Goal: Task Accomplishment & Management: Complete application form

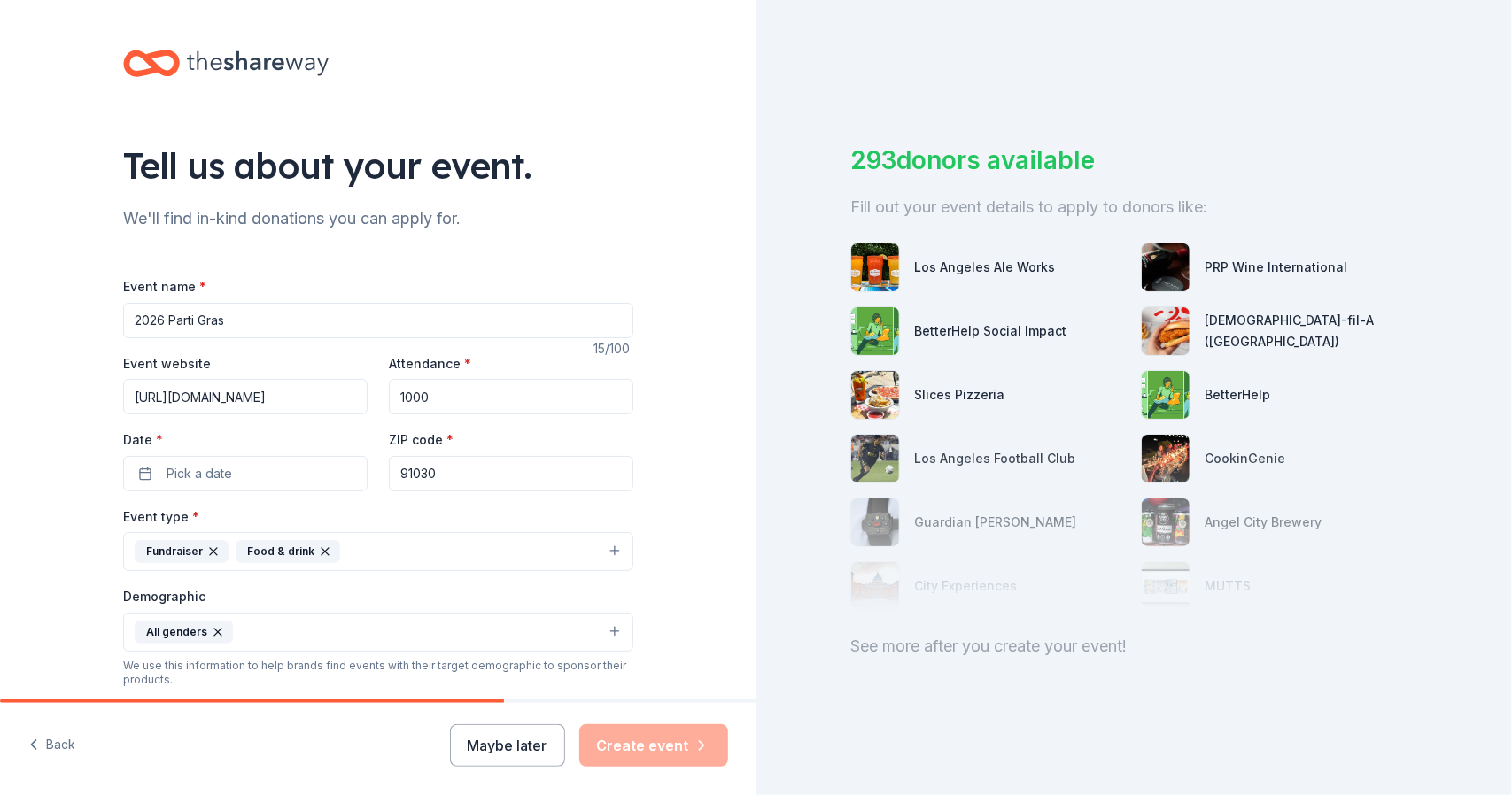
scroll to position [225, 0]
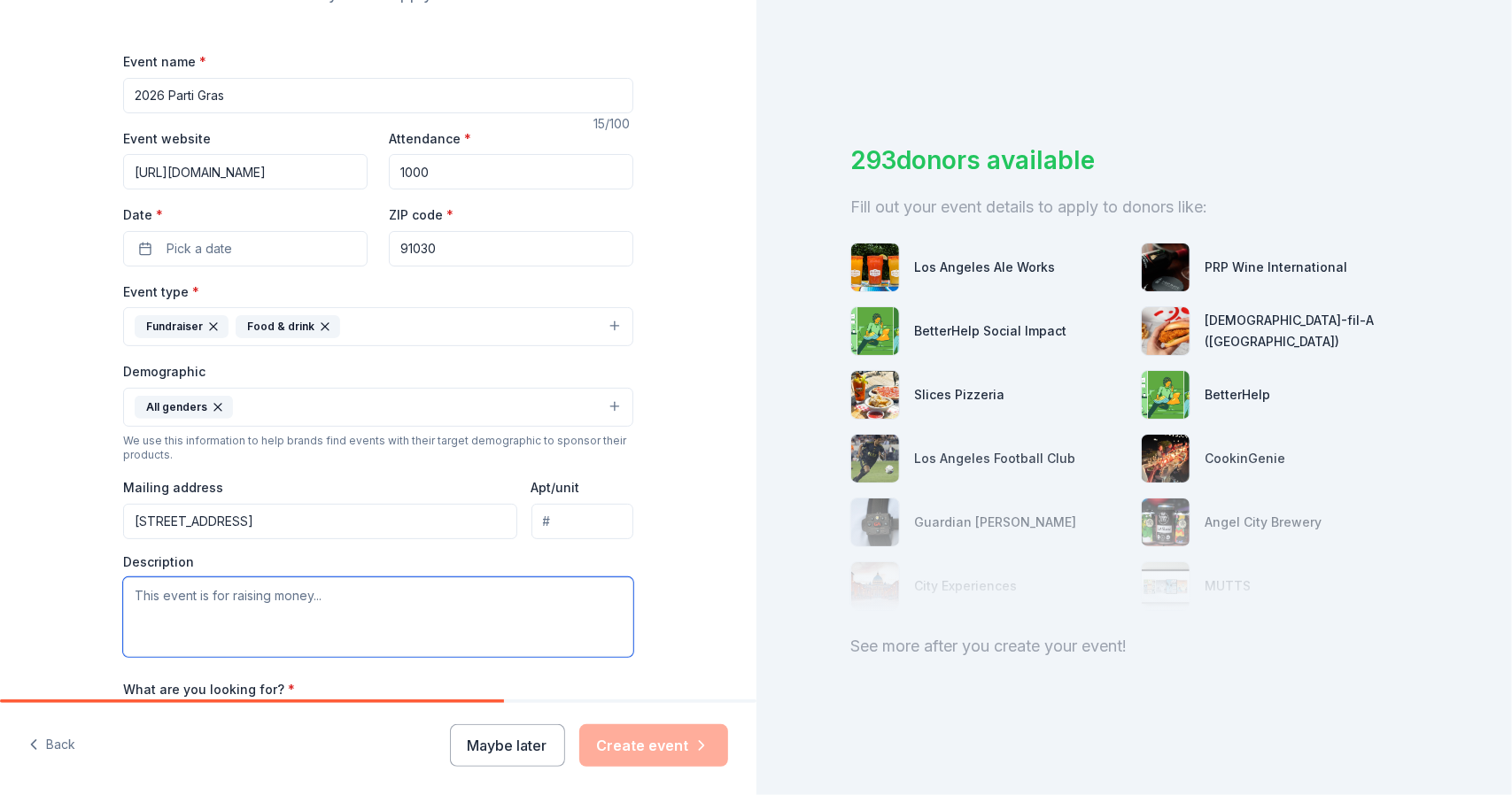
paste textarea "The purpose of the South Pasadena Educational Foundation (SPEF) is to support e…"
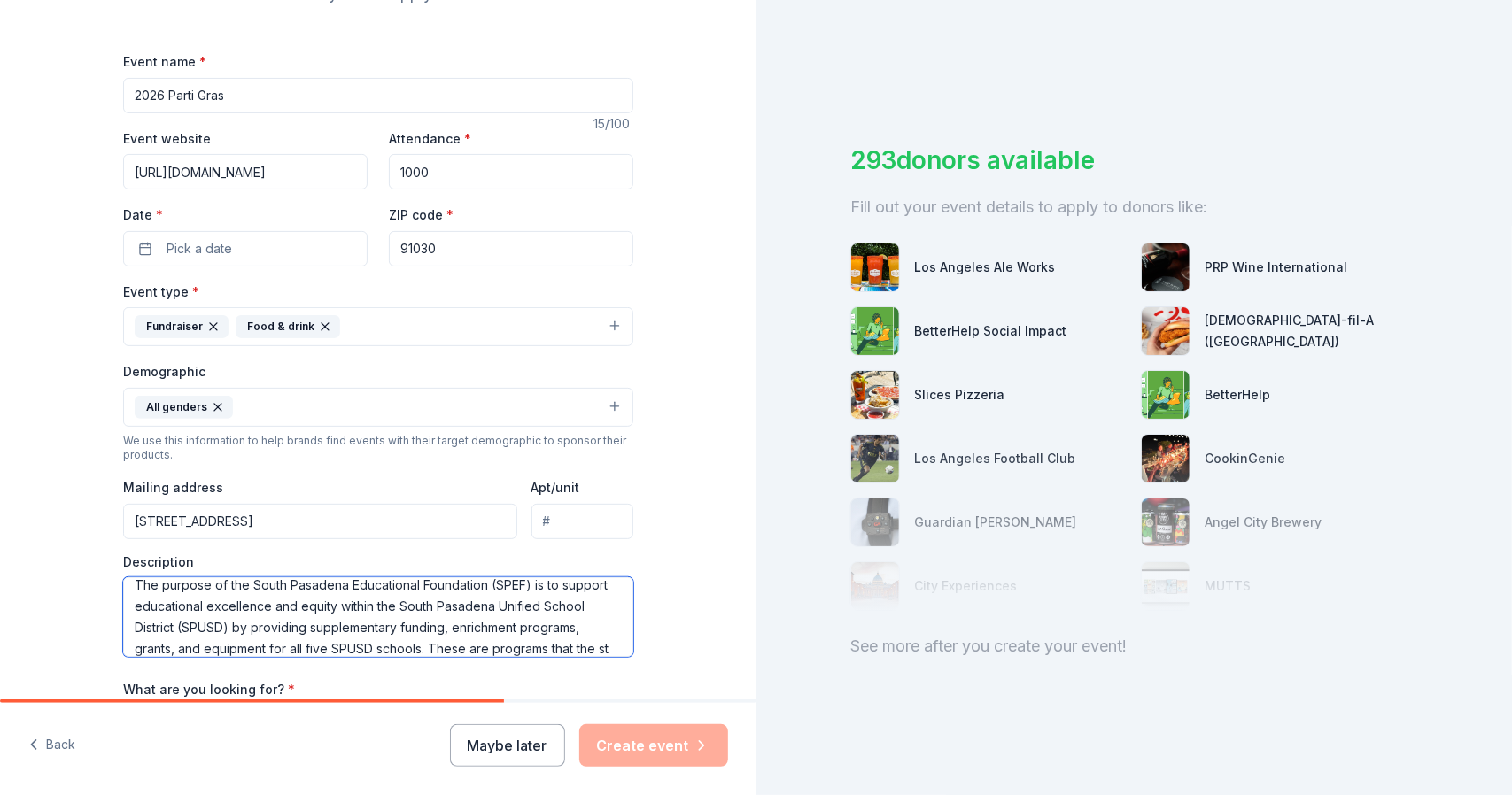
scroll to position [32, 0]
click at [161, 643] on textarea "The purpose of the South Pasadena Educational Foundation (SPEF) is to support e…" at bounding box center [378, 617] width 510 height 80
click at [218, 642] on textarea "The purpose of the South Pasadena Educational Foundation (SPEF) is to support e…" at bounding box center [378, 617] width 510 height 80
click at [354, 635] on textarea "The purpose of the South Pasadena Educational Foundation (SPEF) is to support e…" at bounding box center [378, 617] width 510 height 80
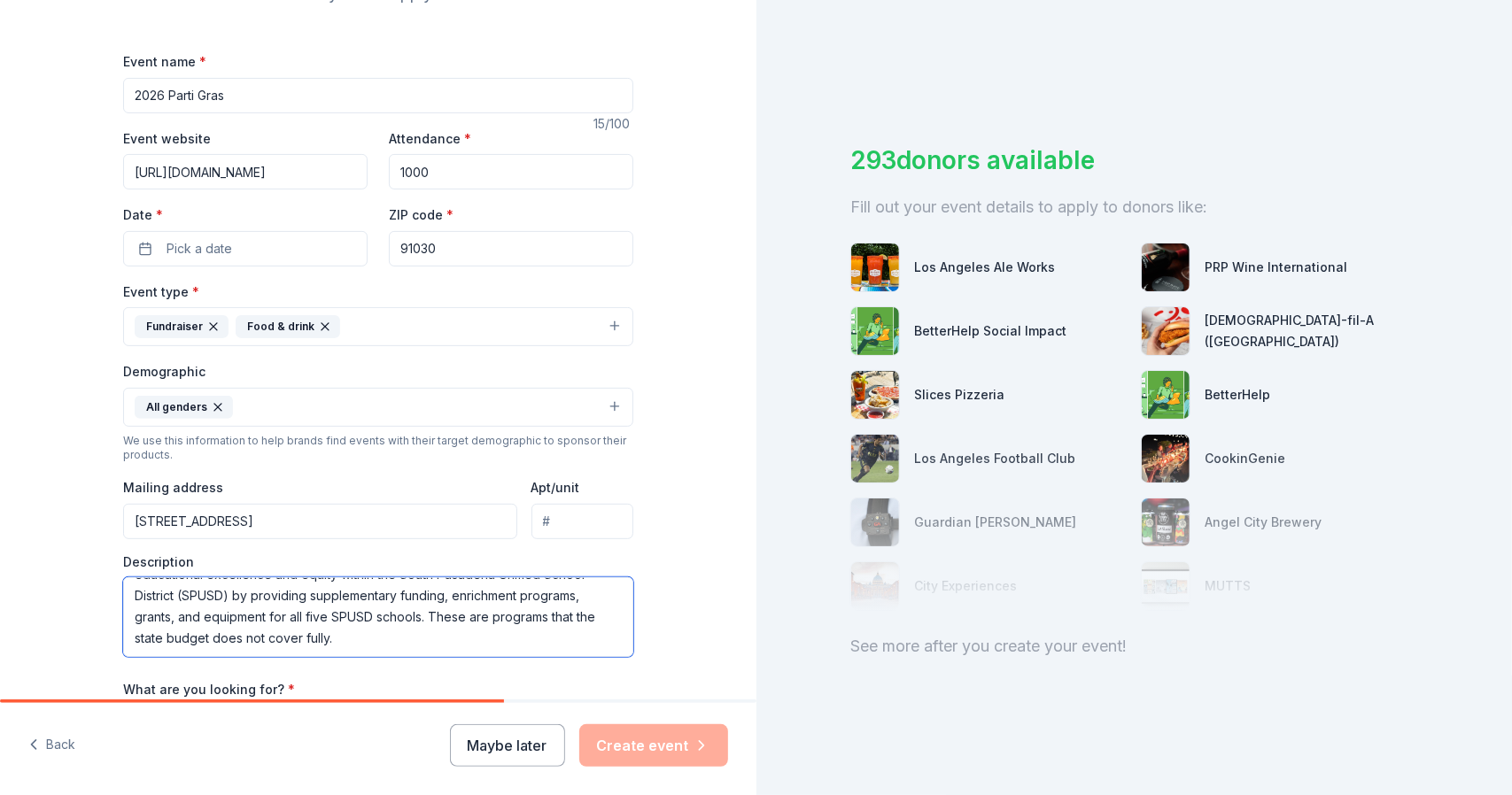
paste textarea "SPEF raises funds from the community through donations and by operating summer …"
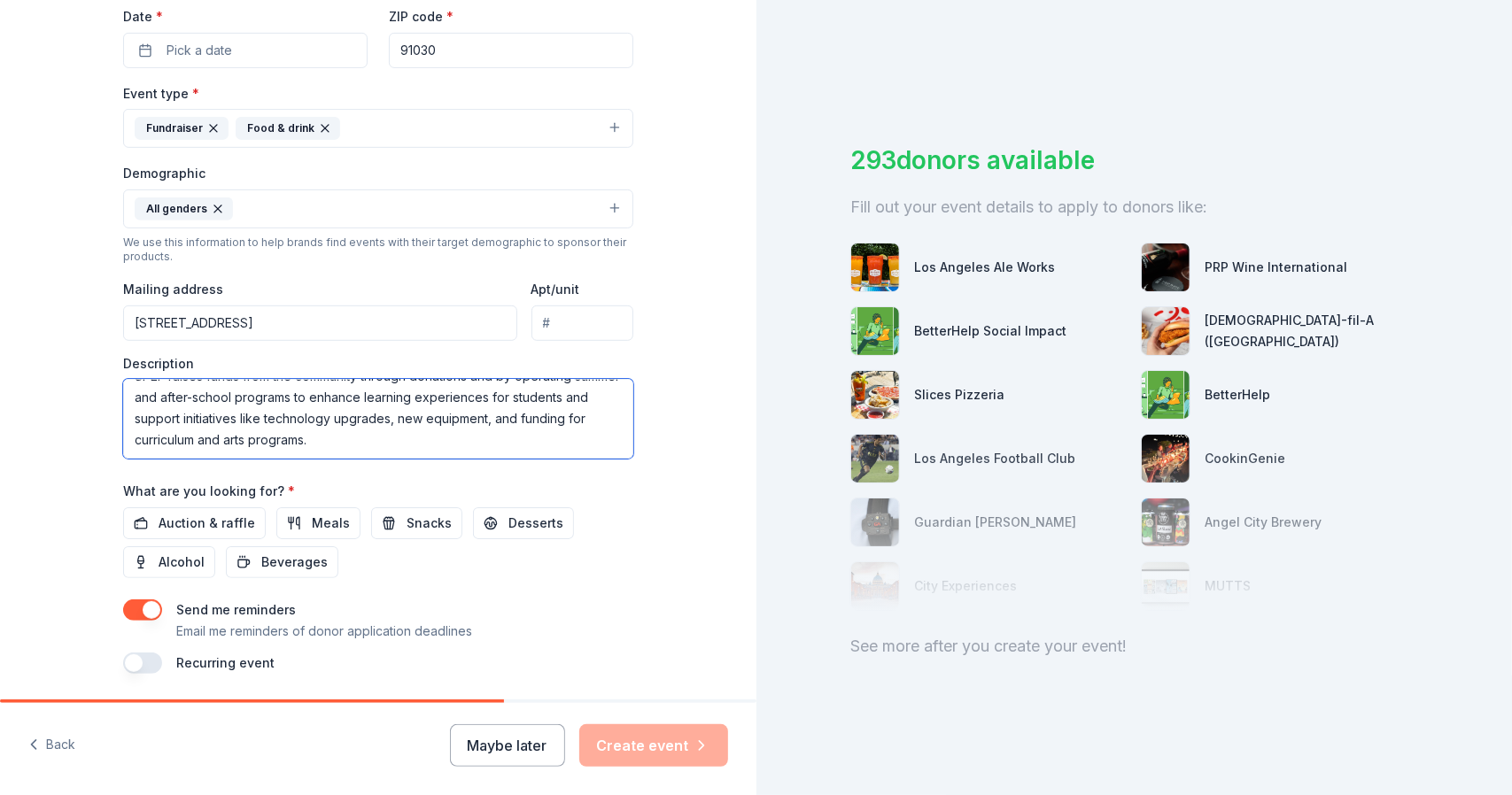
scroll to position [475, 0]
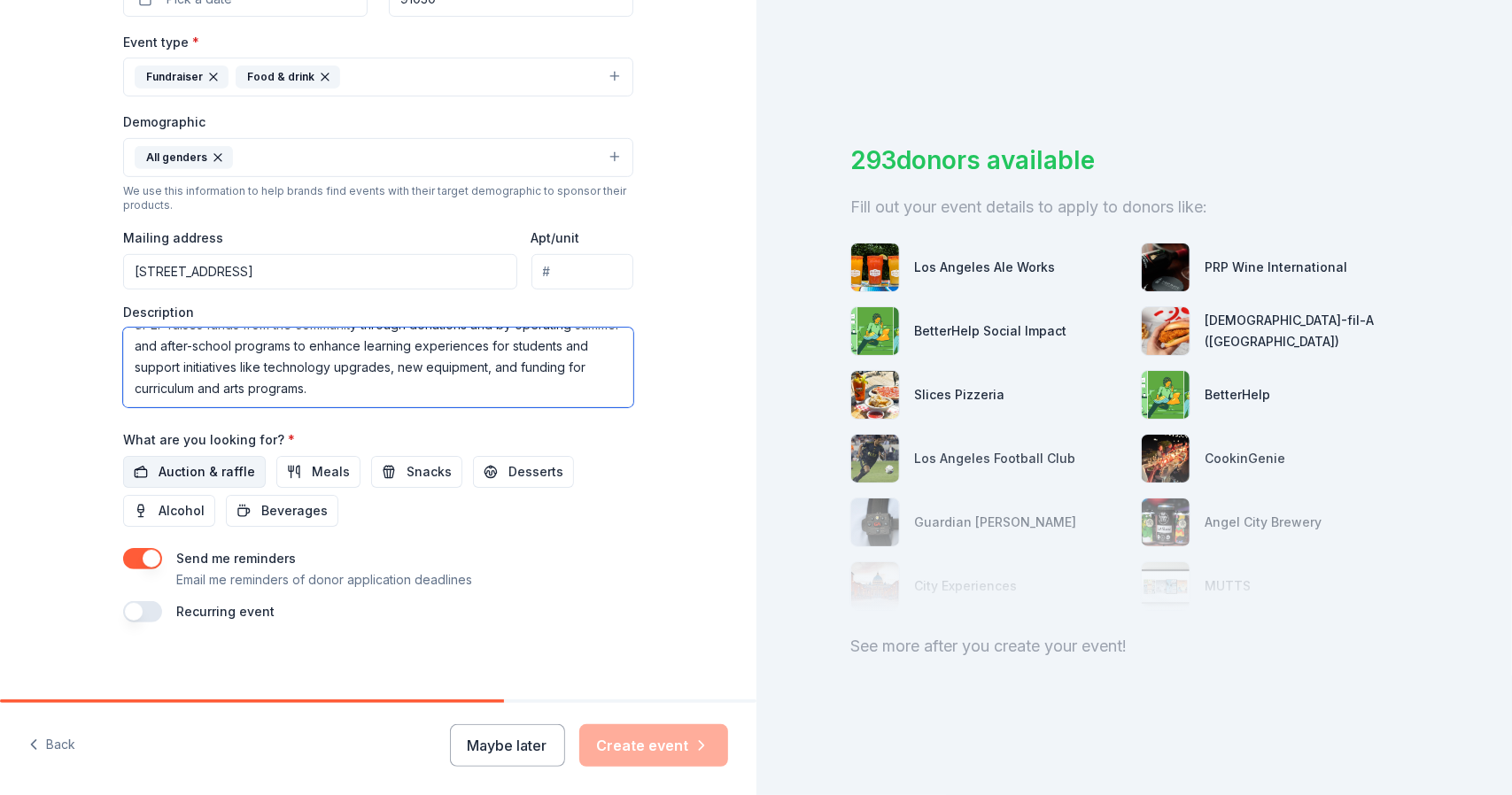
type textarea "The purpose of the South Pasadena Educational Foundation (SPEF) is to support e…"
click at [218, 467] on span "Auction & raffle" at bounding box center [207, 471] width 96 height 21
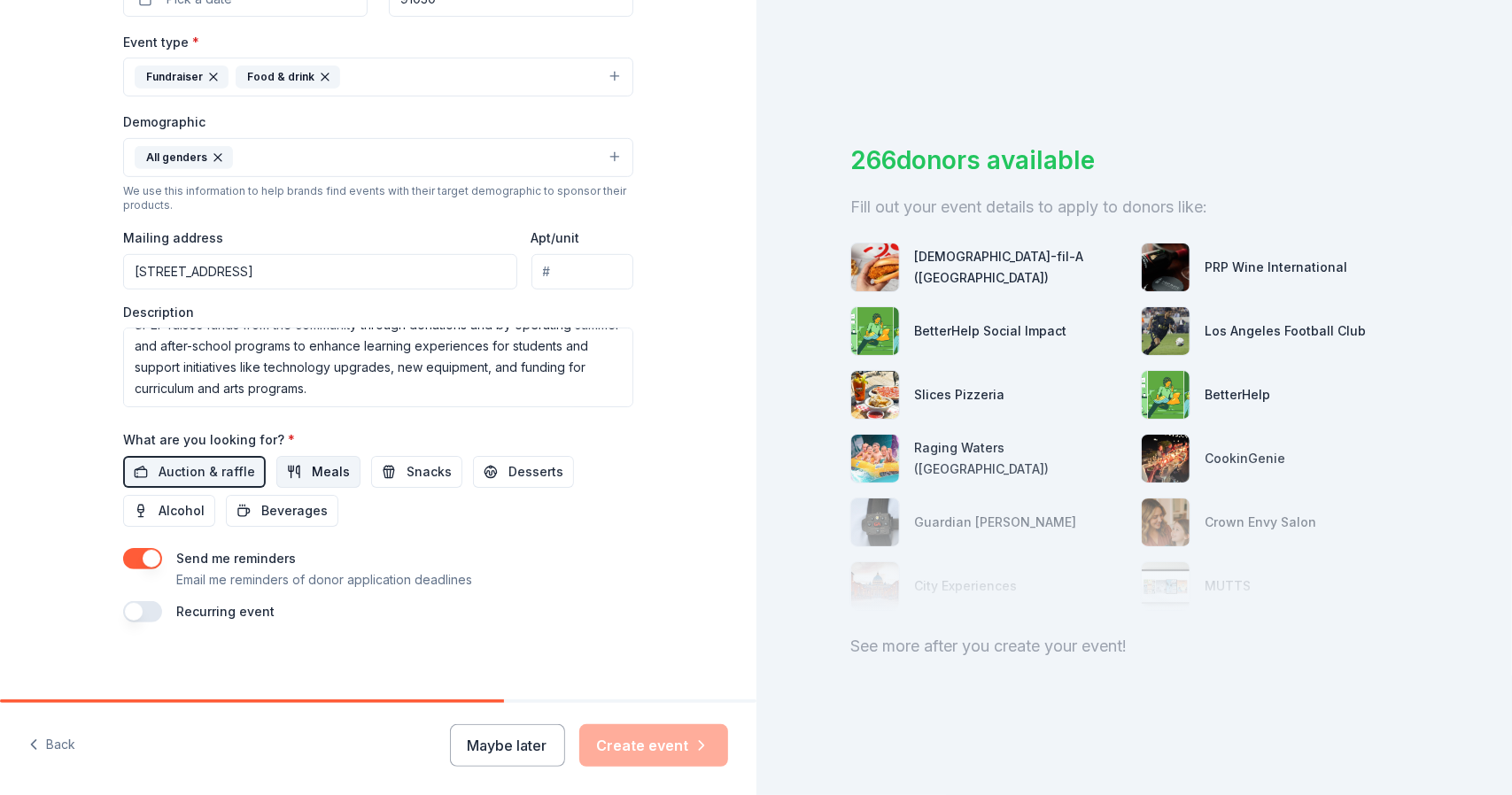
click at [312, 468] on span "Meals" at bounding box center [330, 471] width 38 height 21
click at [406, 470] on span "Snacks" at bounding box center [429, 471] width 45 height 21
click at [168, 504] on span "Alcohol" at bounding box center [182, 510] width 46 height 21
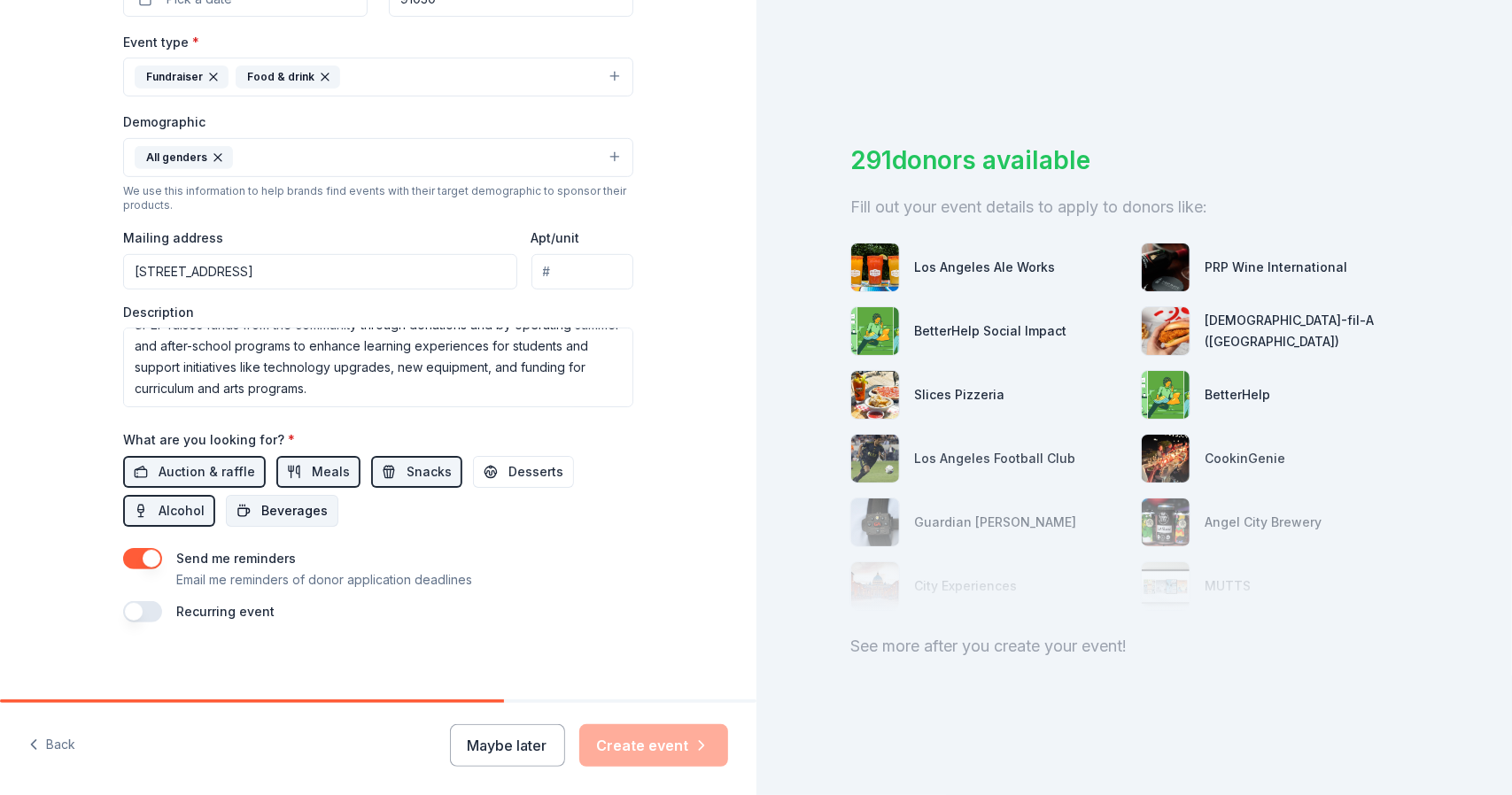
click at [304, 504] on span "Beverages" at bounding box center [295, 510] width 67 height 21
click at [508, 467] on span "Desserts" at bounding box center [535, 471] width 55 height 21
click at [620, 456] on div "Auction & raffle Meals Snacks Desserts Alcohol Beverages" at bounding box center [378, 492] width 510 height 71
click at [1070, 649] on div "See more after you create your event!" at bounding box center [1134, 647] width 567 height 29
click at [636, 736] on div "Maybe later Create event" at bounding box center [589, 746] width 278 height 43
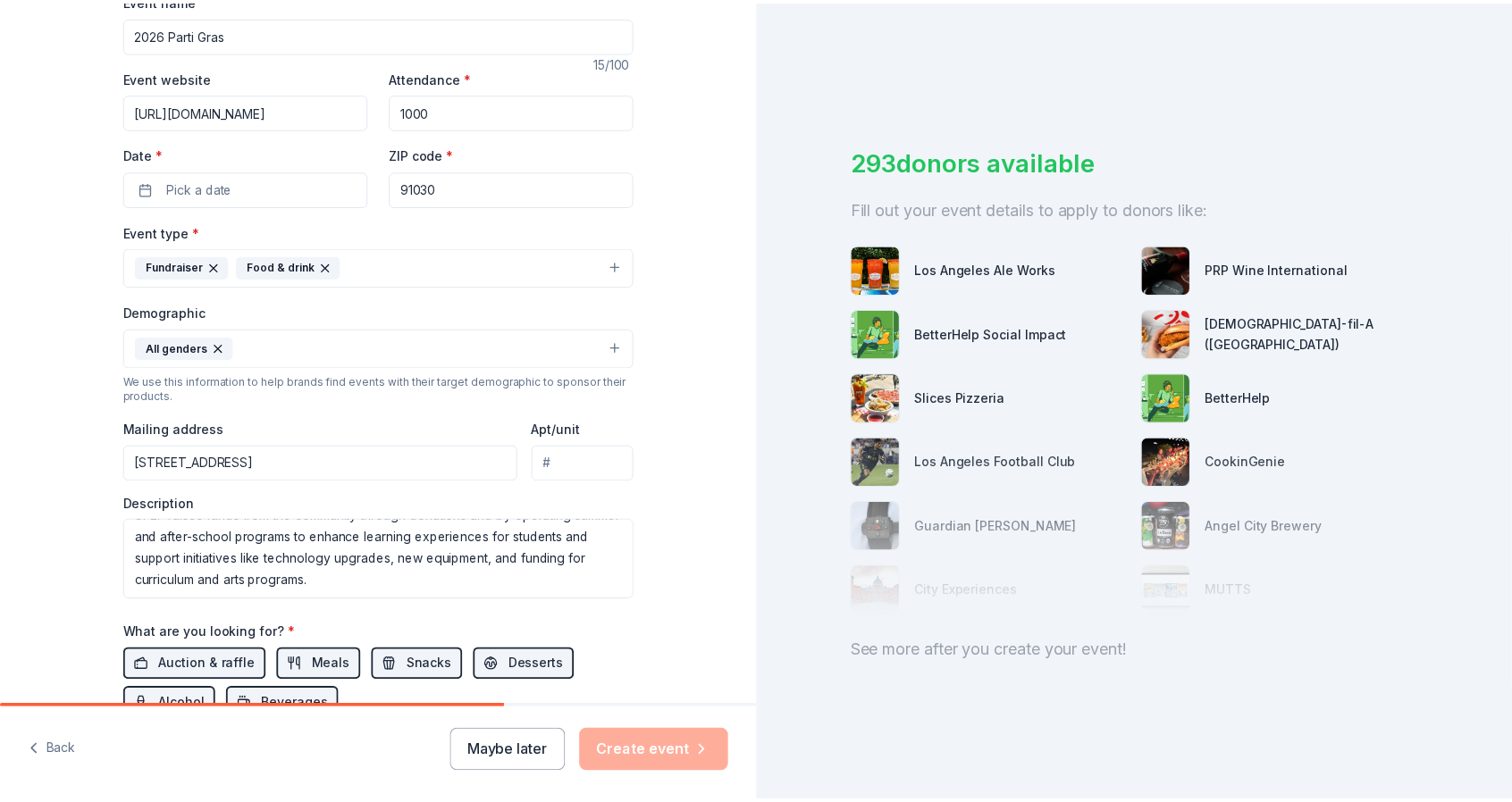
scroll to position [281, 0]
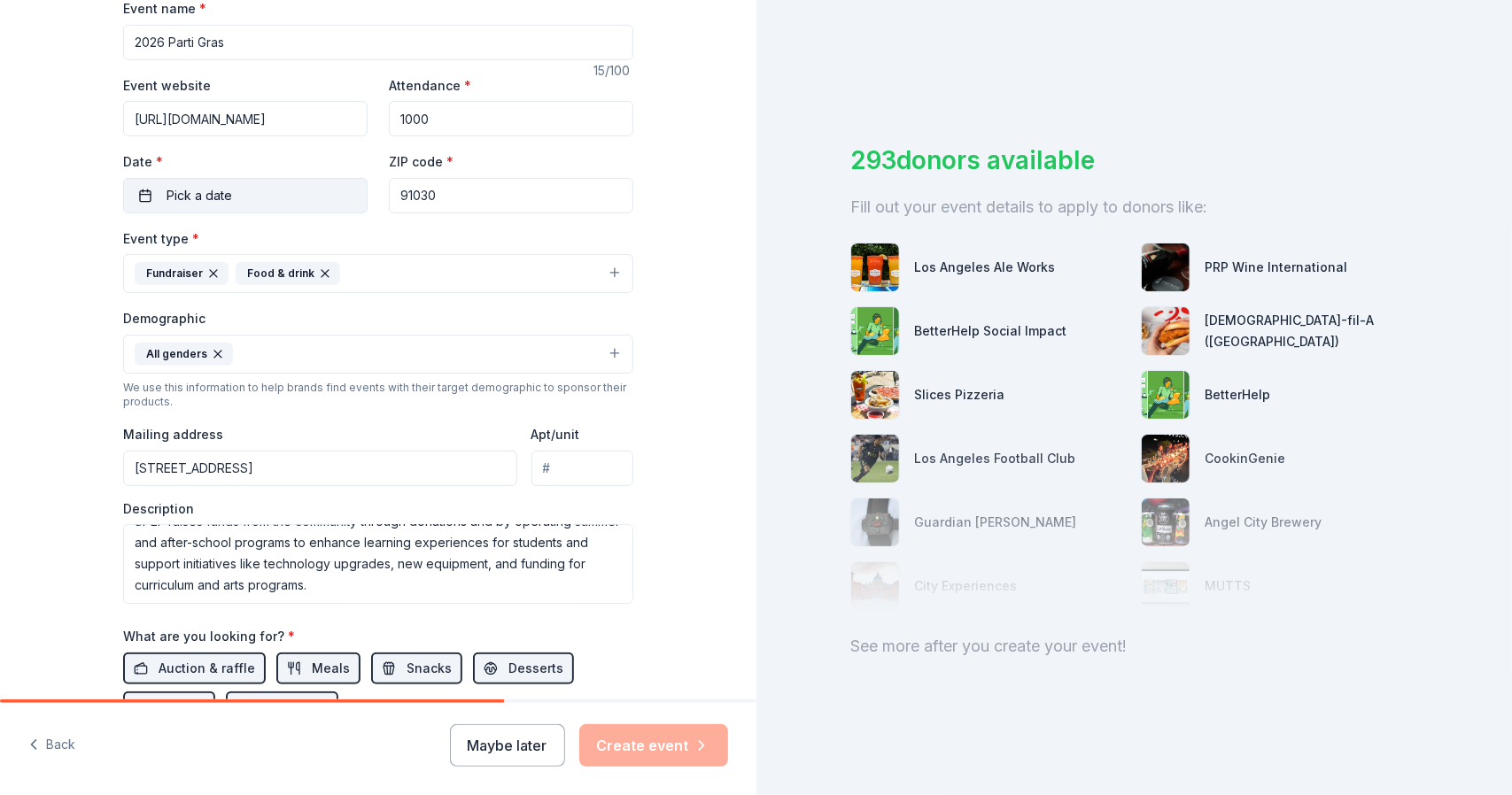
click at [197, 190] on span "Pick a date" at bounding box center [199, 196] width 66 height 21
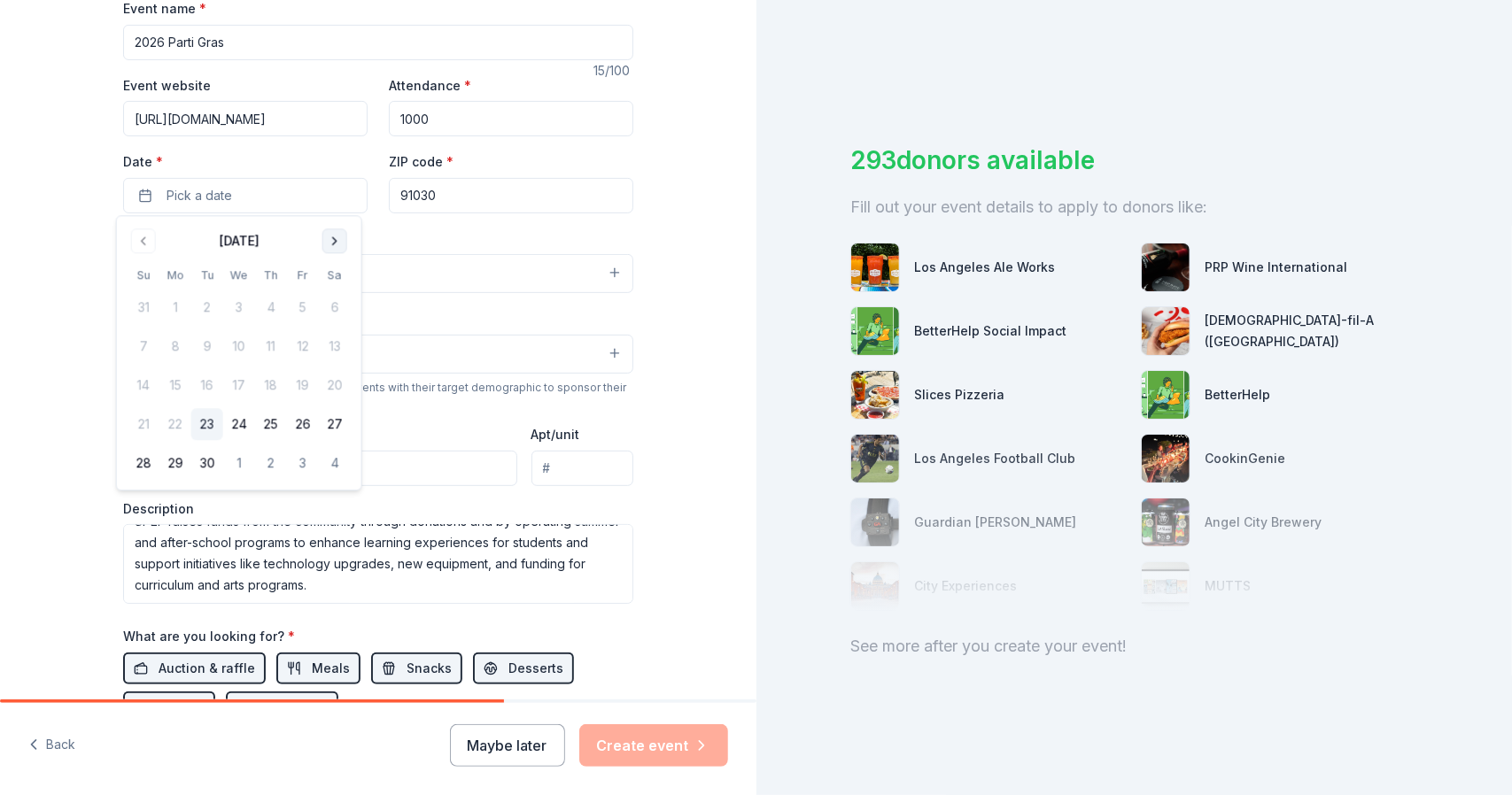
click at [337, 241] on button "Go to next month" at bounding box center [335, 240] width 25 height 25
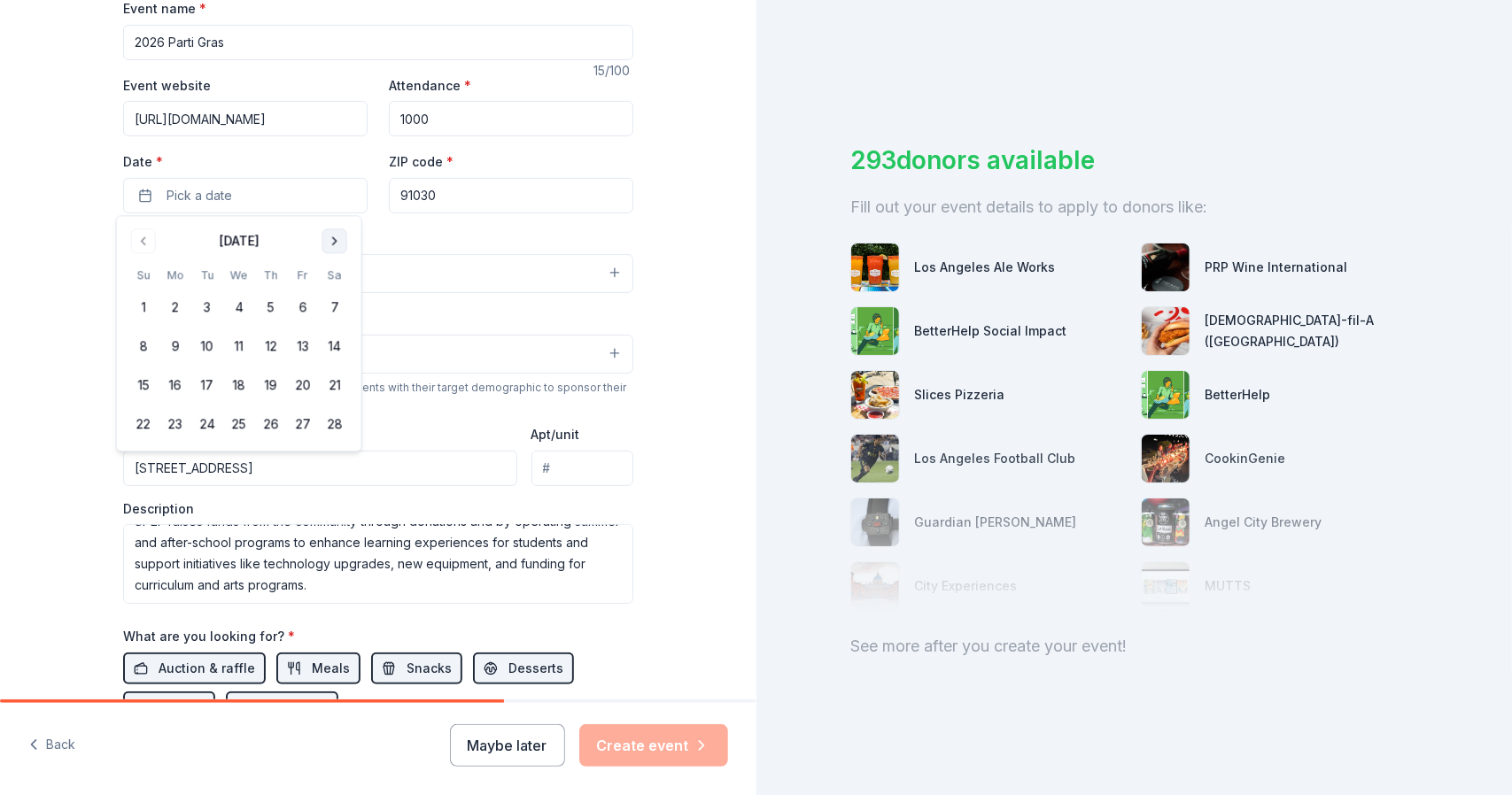
click at [337, 241] on button "Go to next month" at bounding box center [335, 240] width 25 height 25
click at [340, 383] on button "16" at bounding box center [335, 386] width 32 height 32
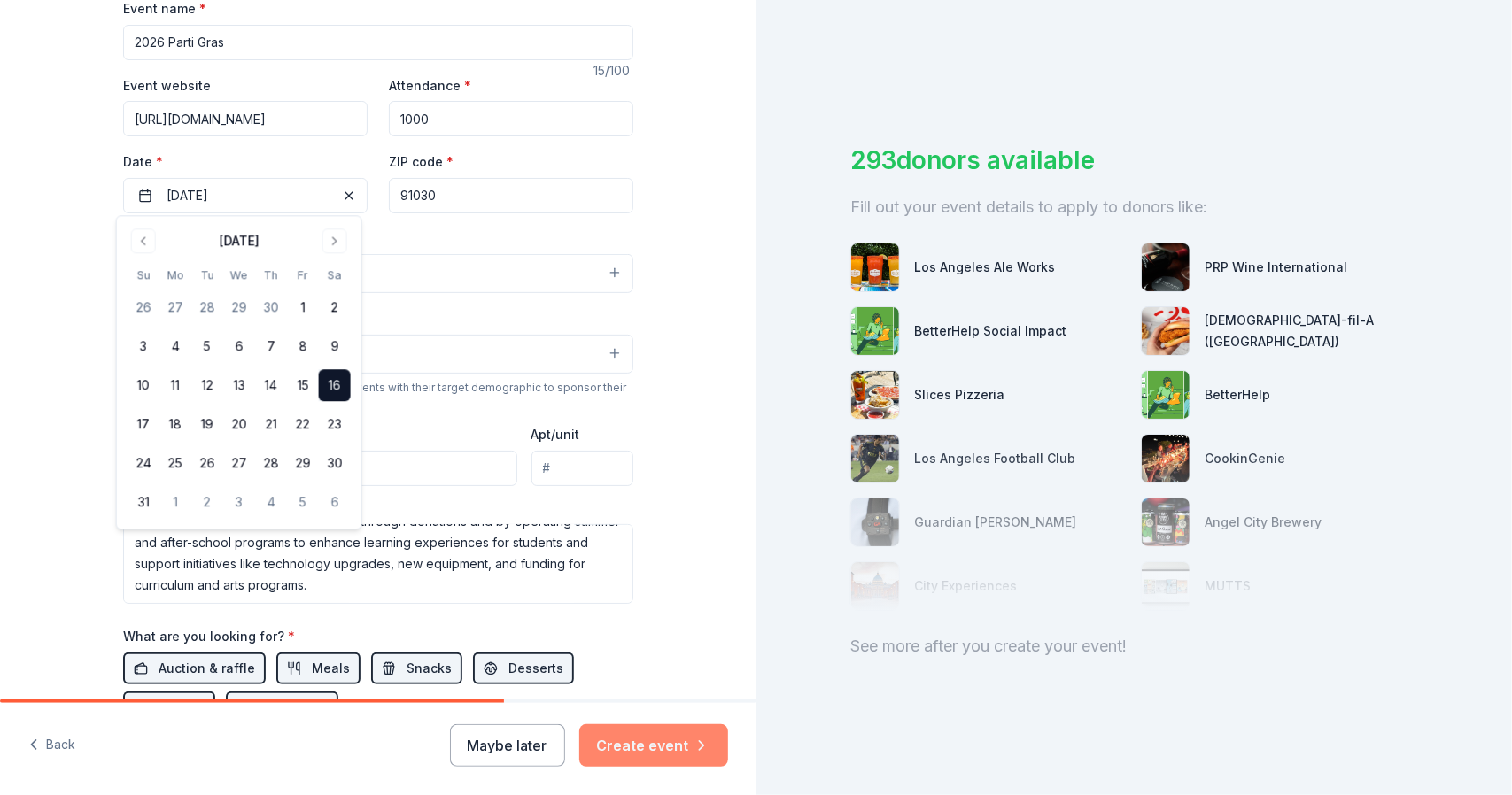
click at [632, 750] on button "Create event" at bounding box center [653, 746] width 148 height 43
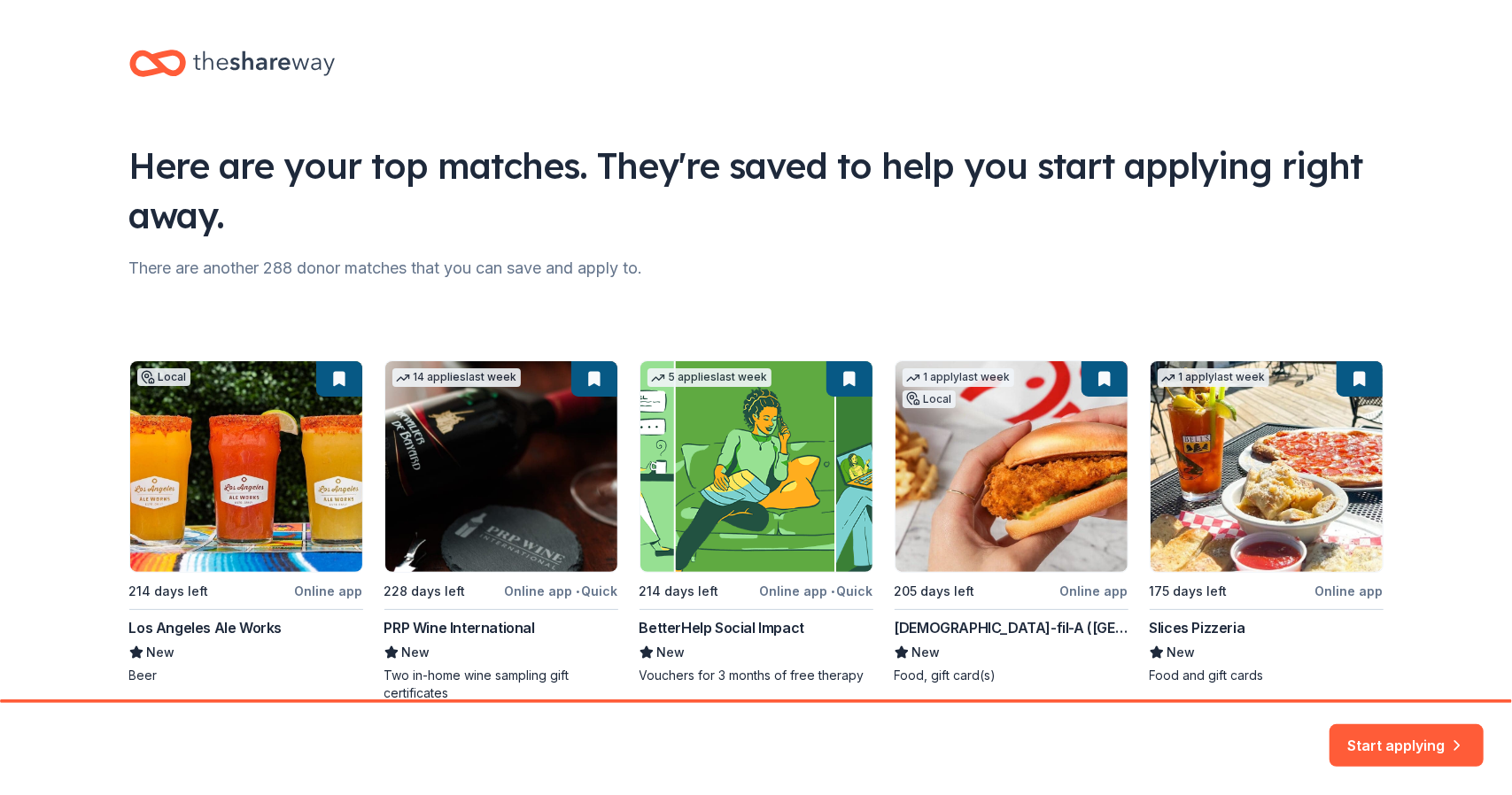
click at [726, 535] on div "Local 214 days left Online app Los Angeles Ale Works New Beer 14 applies last w…" at bounding box center [756, 532] width 1254 height 342
click at [1412, 743] on button "Start applying" at bounding box center [1406, 736] width 154 height 43
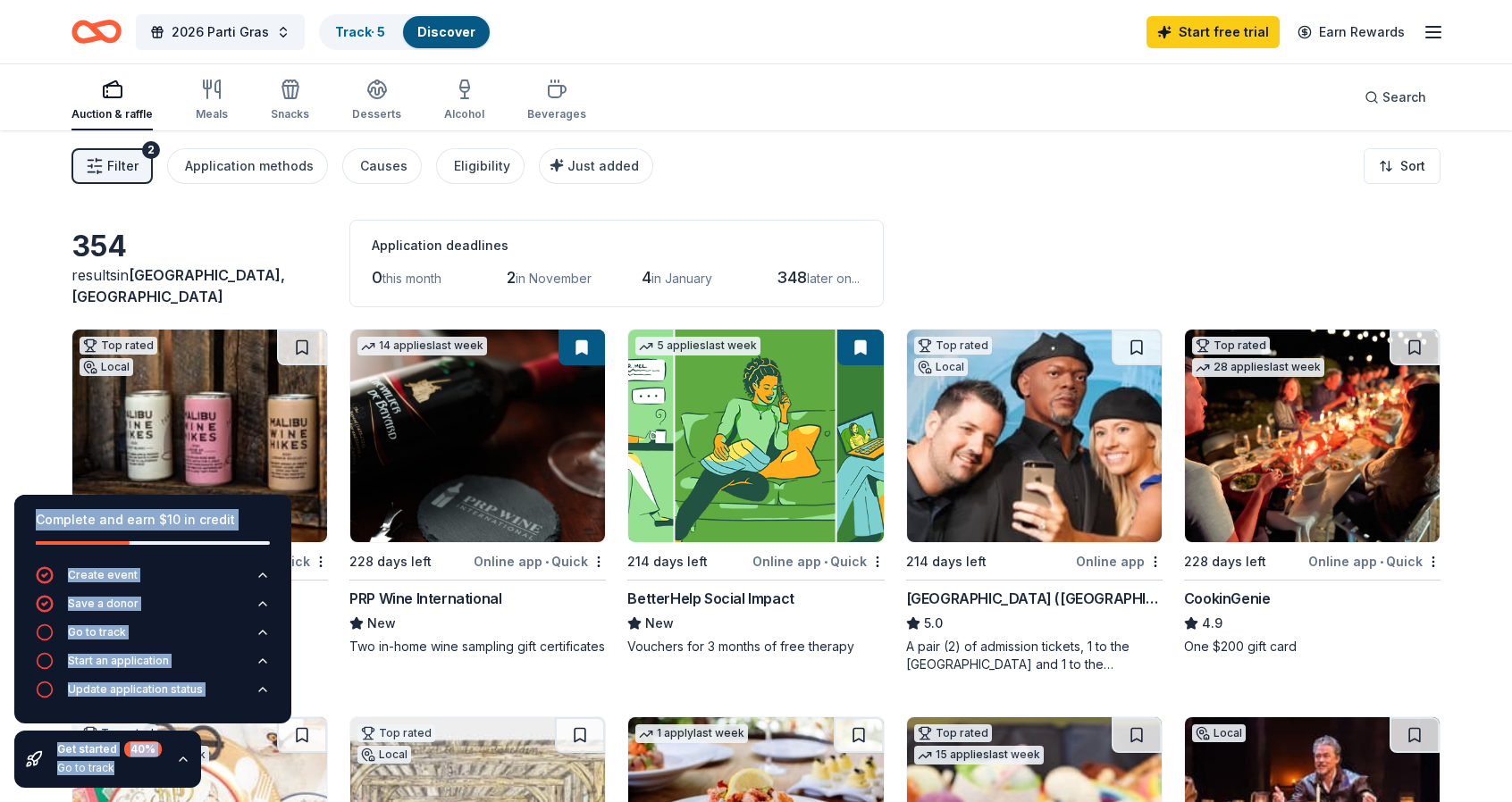
drag, startPoint x: 1516, startPoint y: 602, endPoint x: 1514, endPoint y: 635, distance: 33.1
click at [1512, 635] on html "2026 Parti Gras Track · 5 Discover Start free trial Earn Rewards Auction & raff…" at bounding box center [756, 401] width 1512 height 802
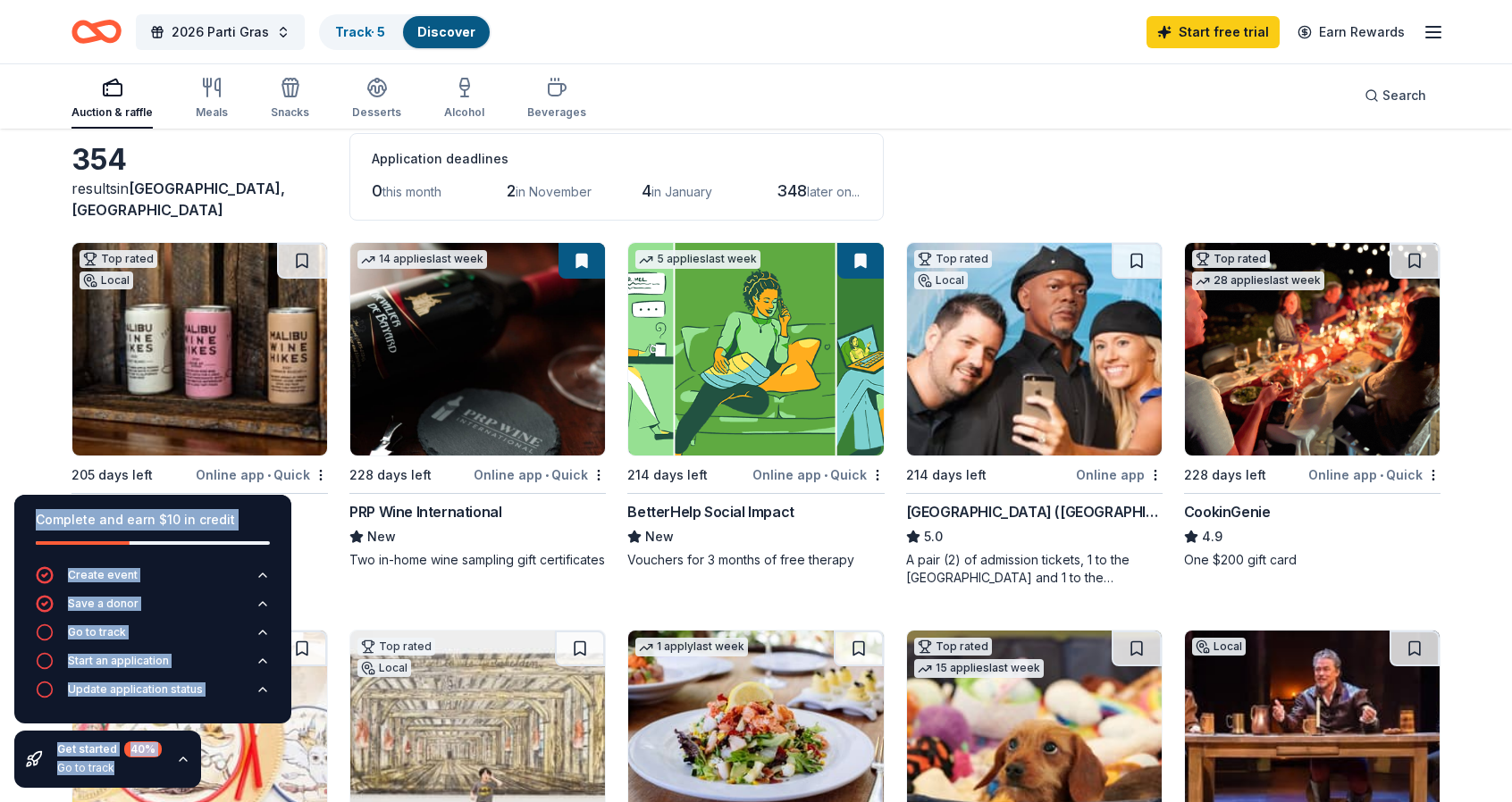
scroll to position [84, 0]
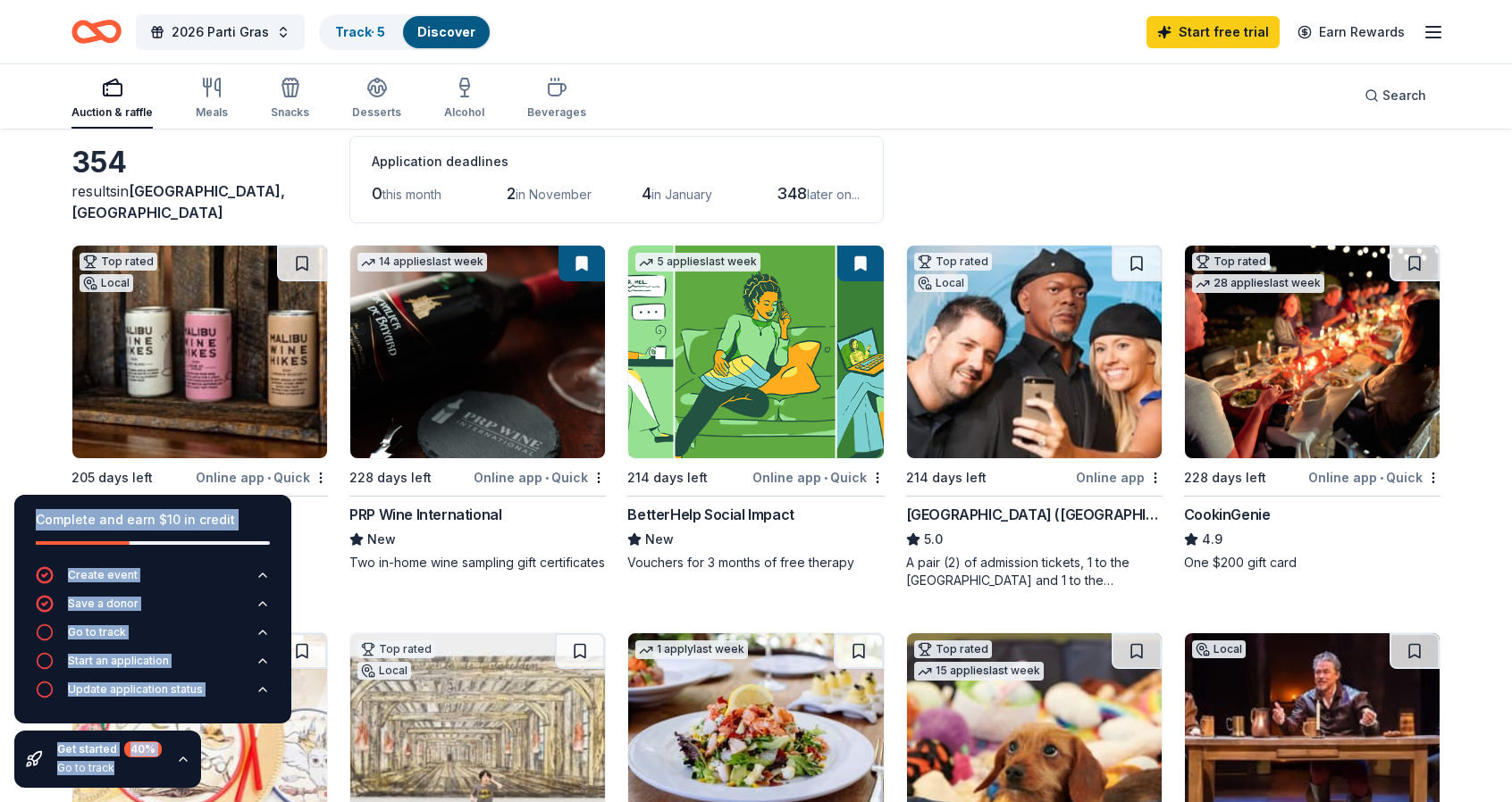
click at [767, 335] on img at bounding box center [756, 352] width 255 height 212
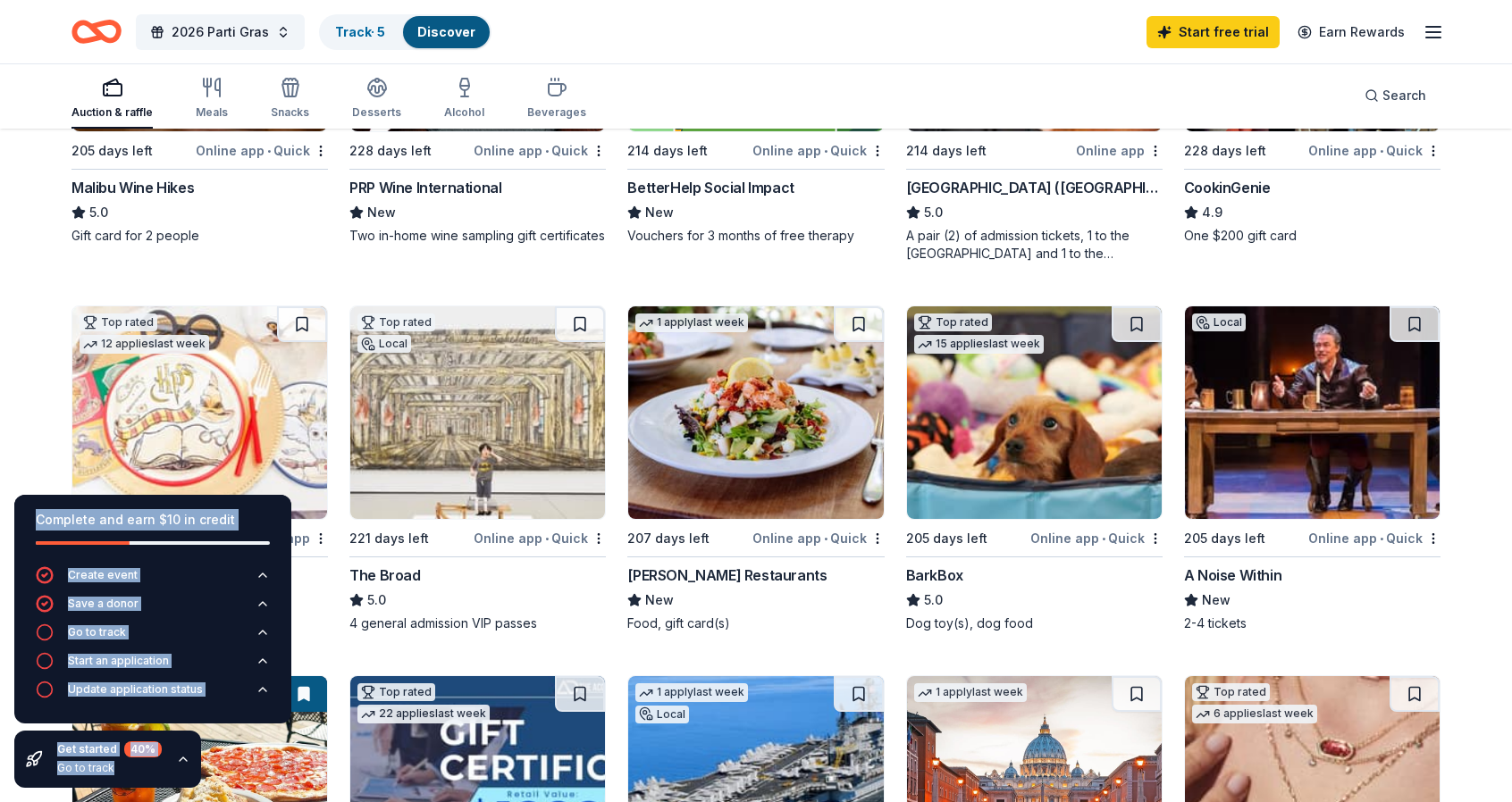
scroll to position [0, 0]
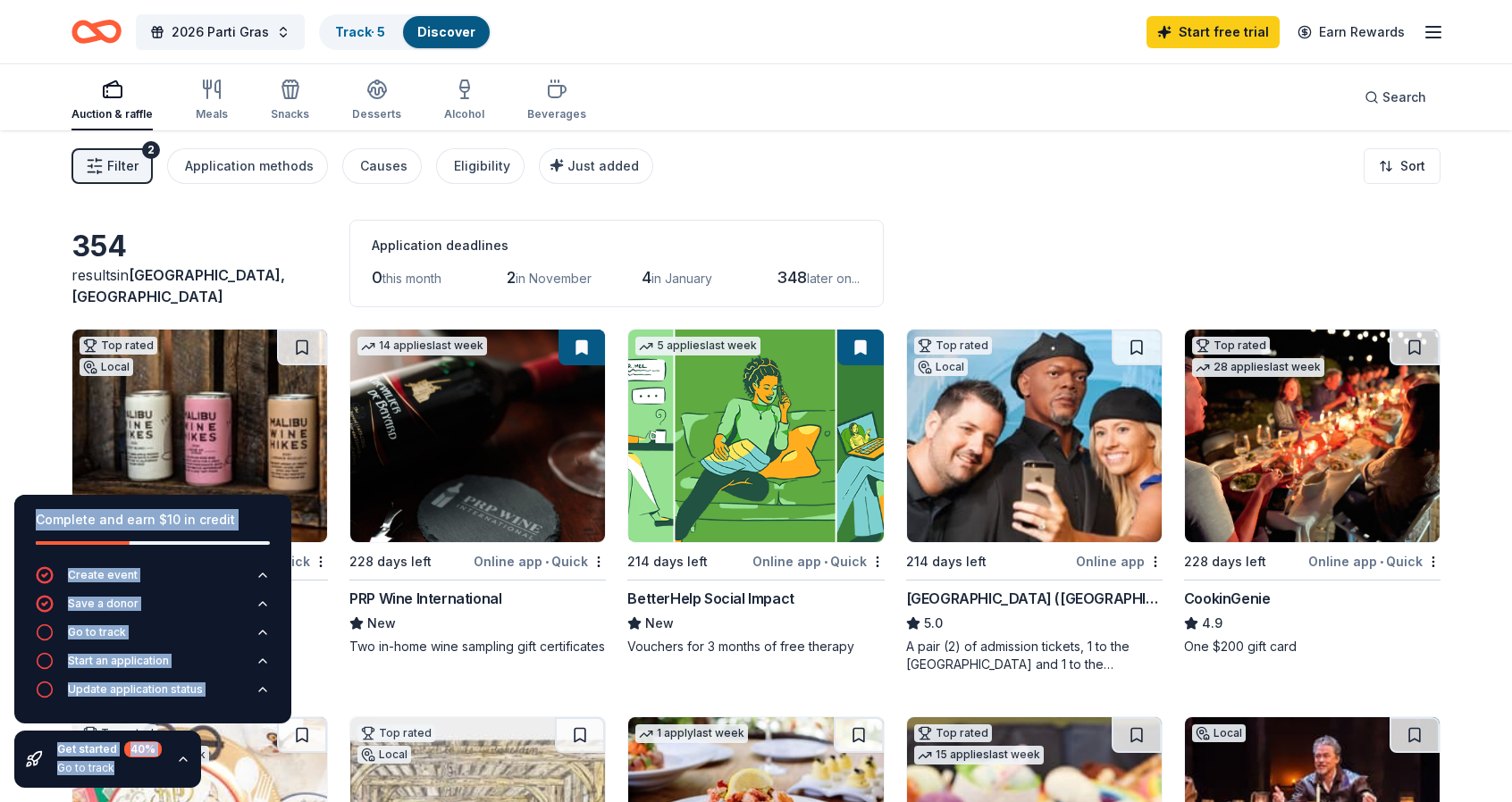
click at [1431, 33] on icon "button" at bounding box center [1433, 32] width 22 height 22
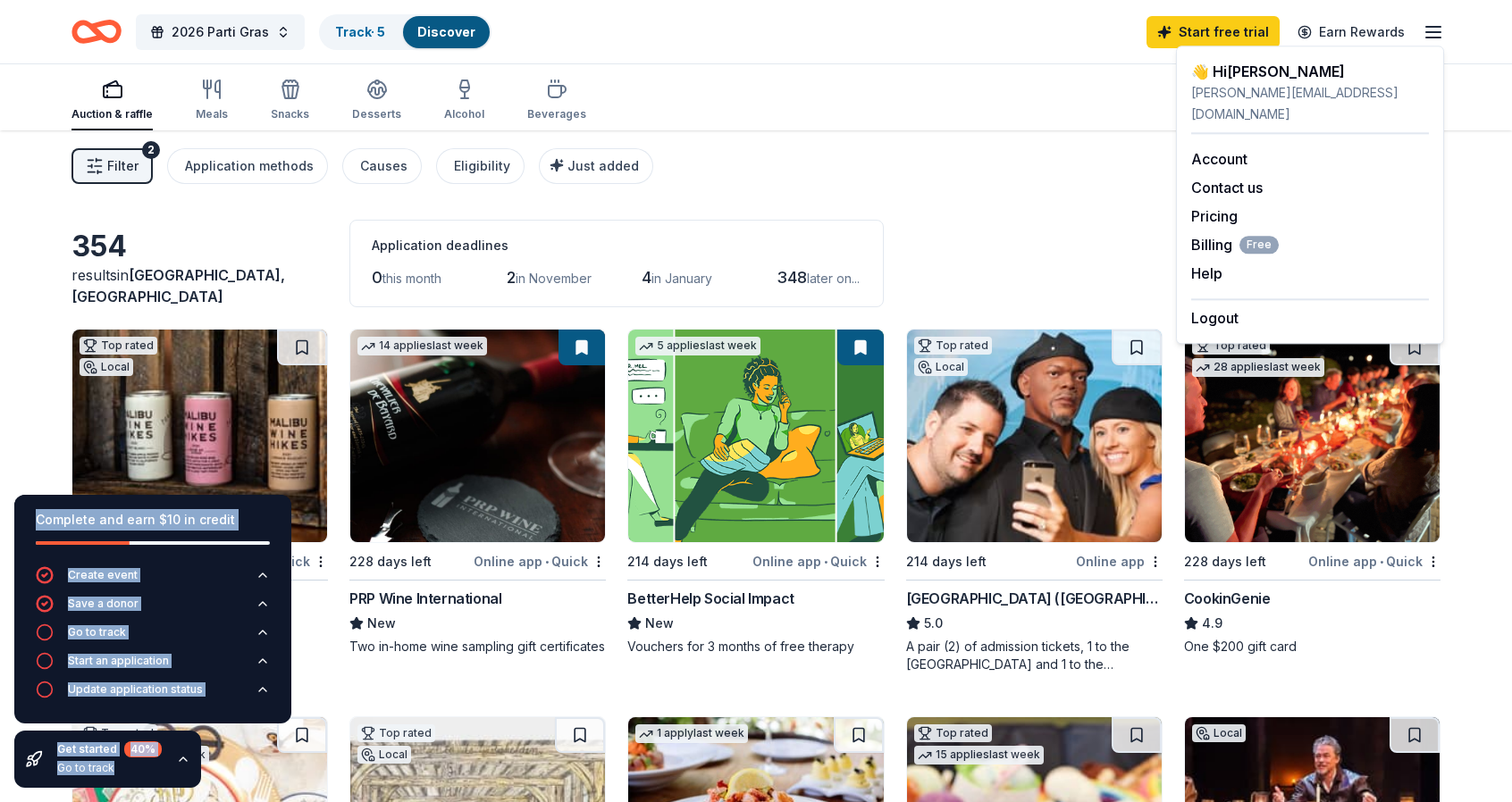
click at [103, 31] on icon "Home" at bounding box center [95, 31] width 50 height 42
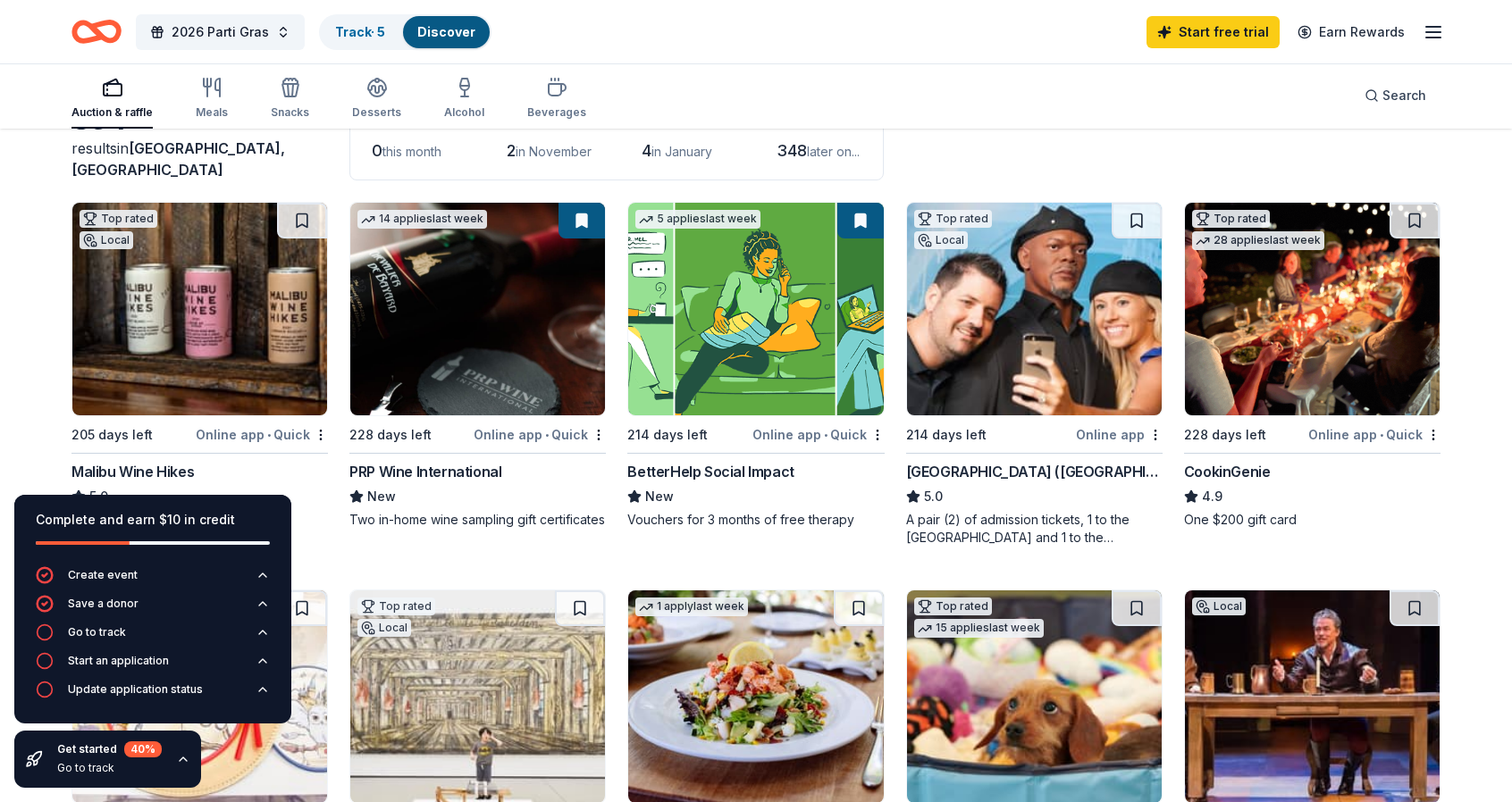
scroll to position [181, 0]
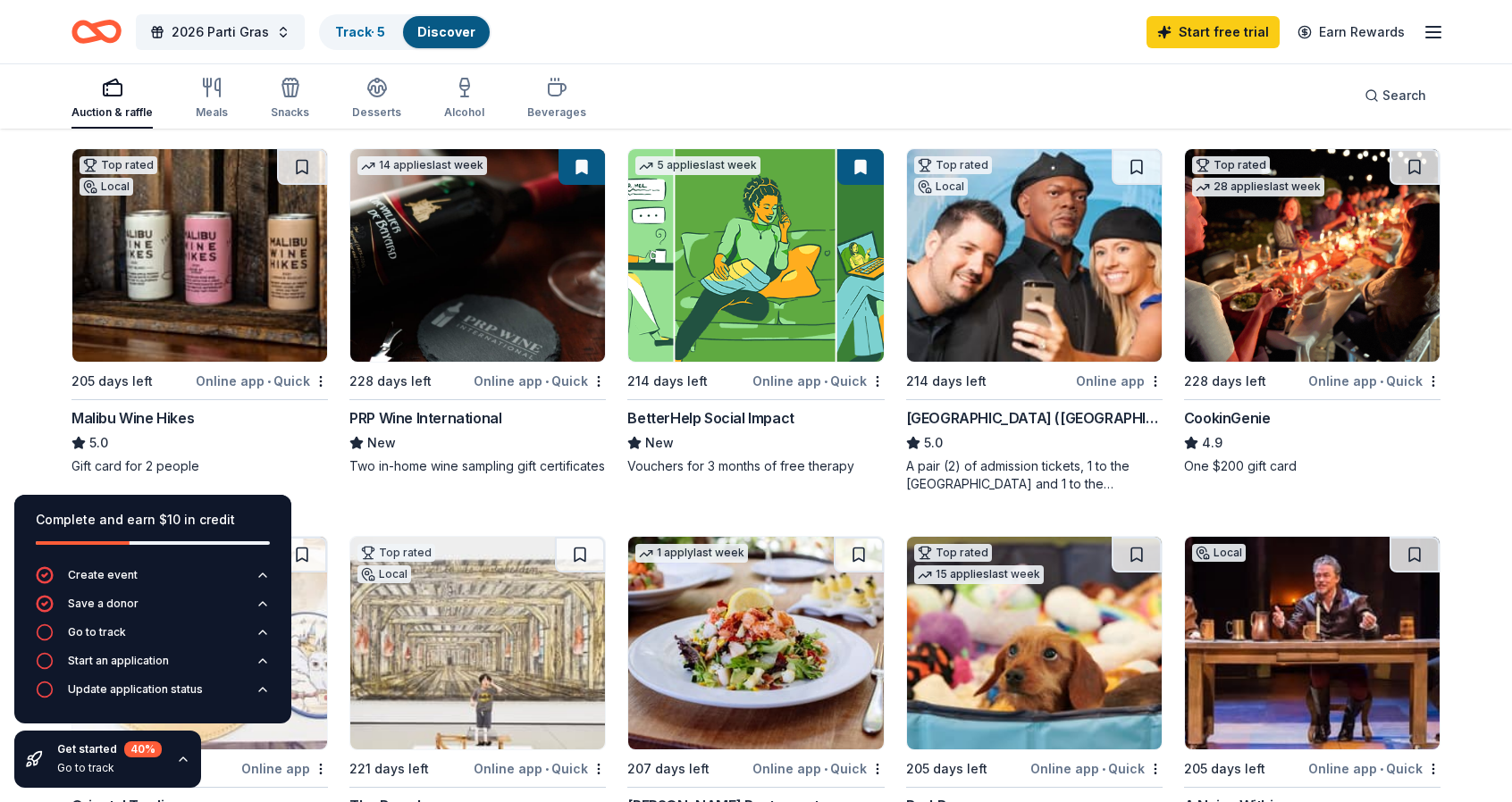
click at [1340, 255] on img at bounding box center [1313, 255] width 255 height 212
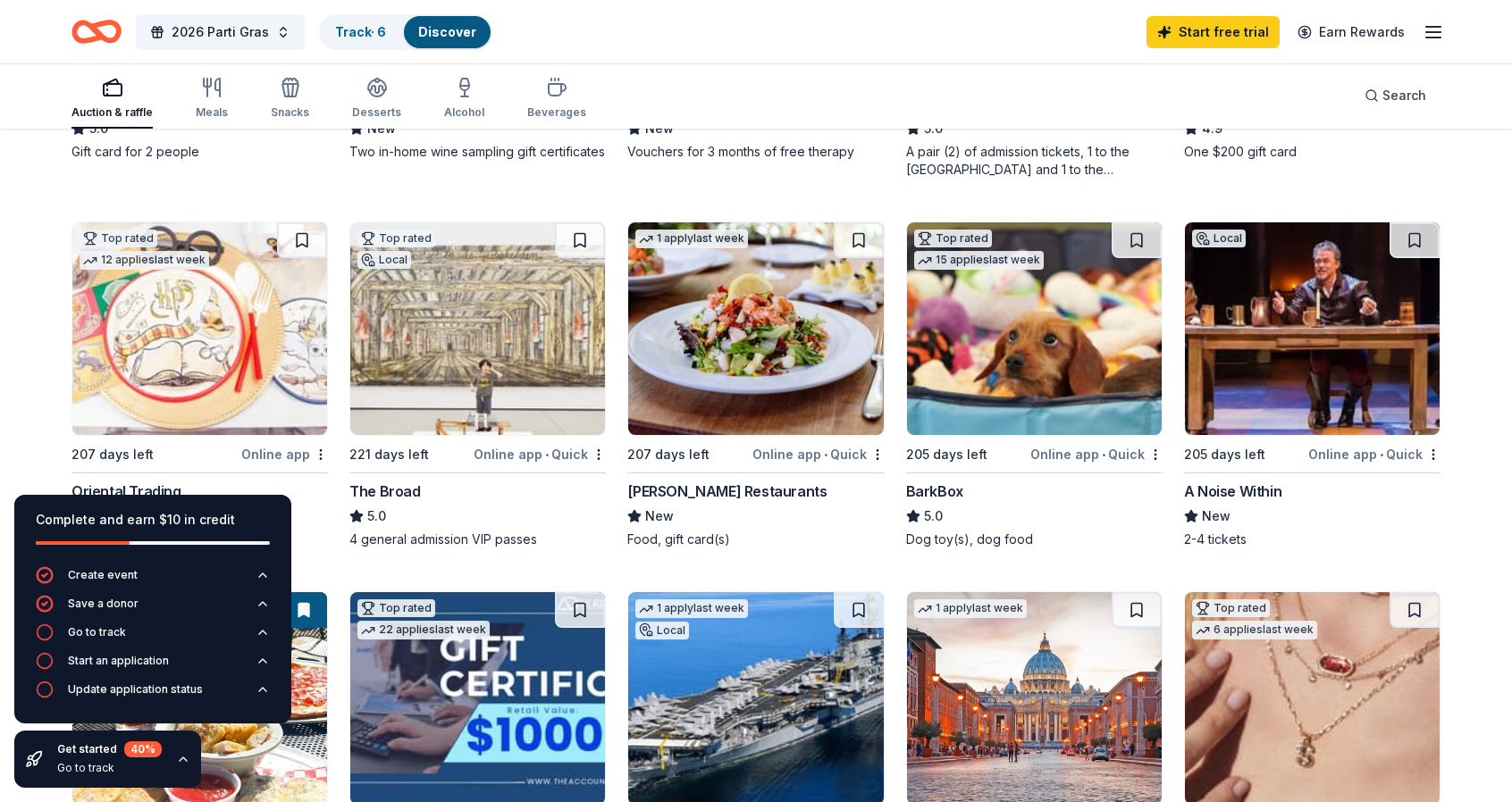
scroll to position [515, 0]
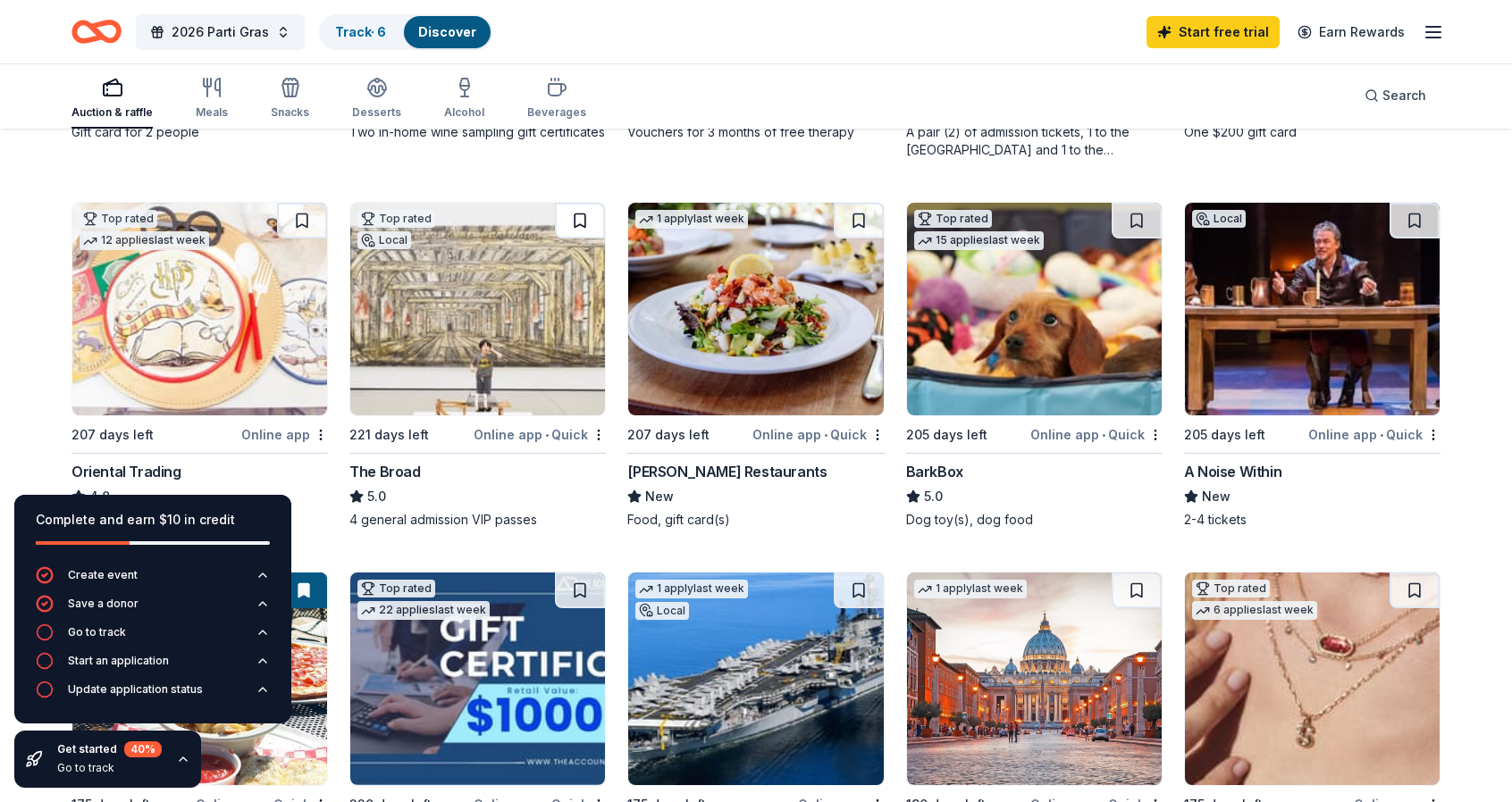
click at [580, 217] on button at bounding box center [580, 221] width 50 height 36
click at [856, 214] on button at bounding box center [859, 221] width 50 height 36
click at [1096, 358] on img at bounding box center [1035, 309] width 255 height 212
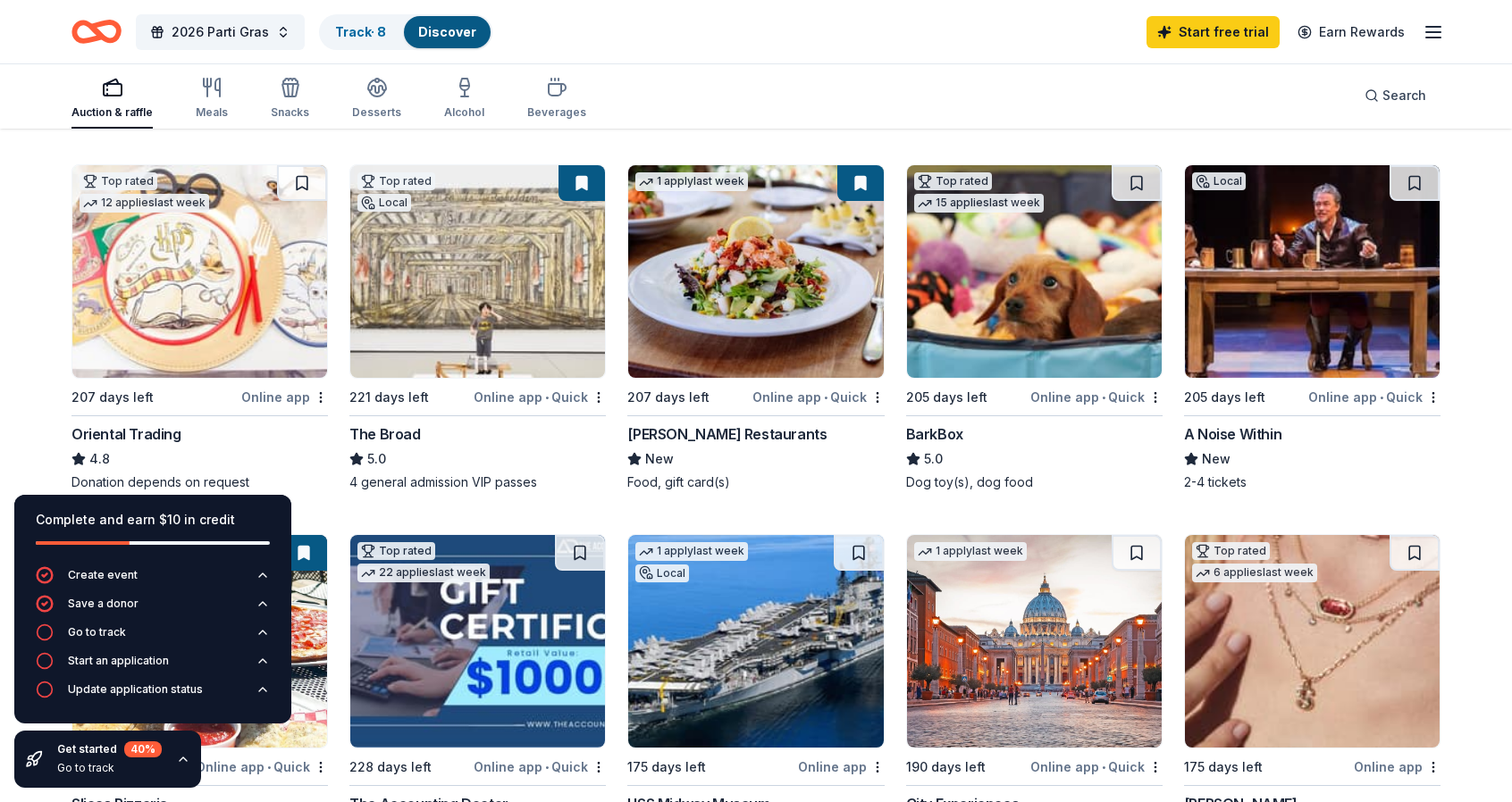
scroll to position [561, 0]
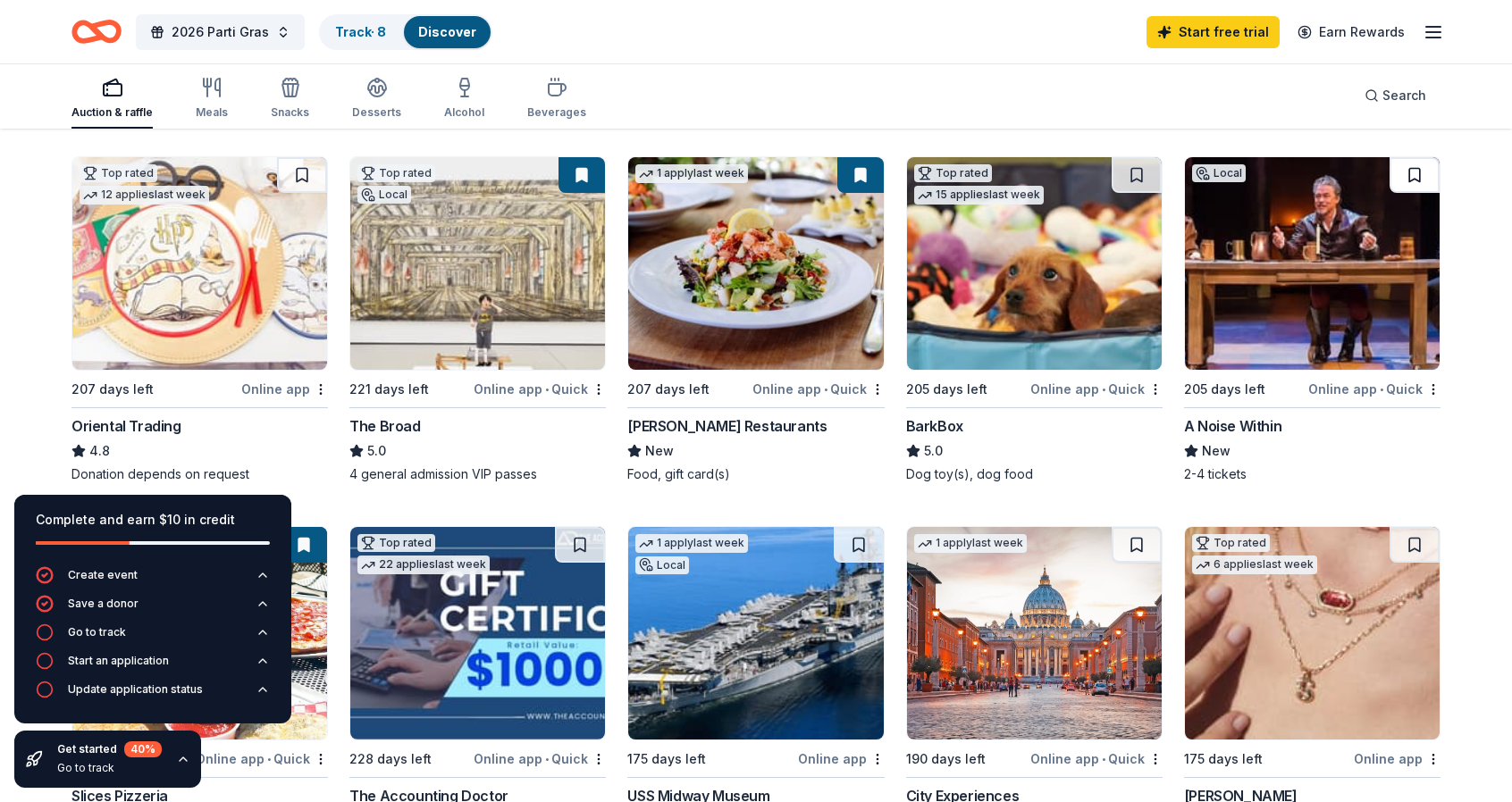
click at [1417, 165] on button at bounding box center [1415, 175] width 50 height 36
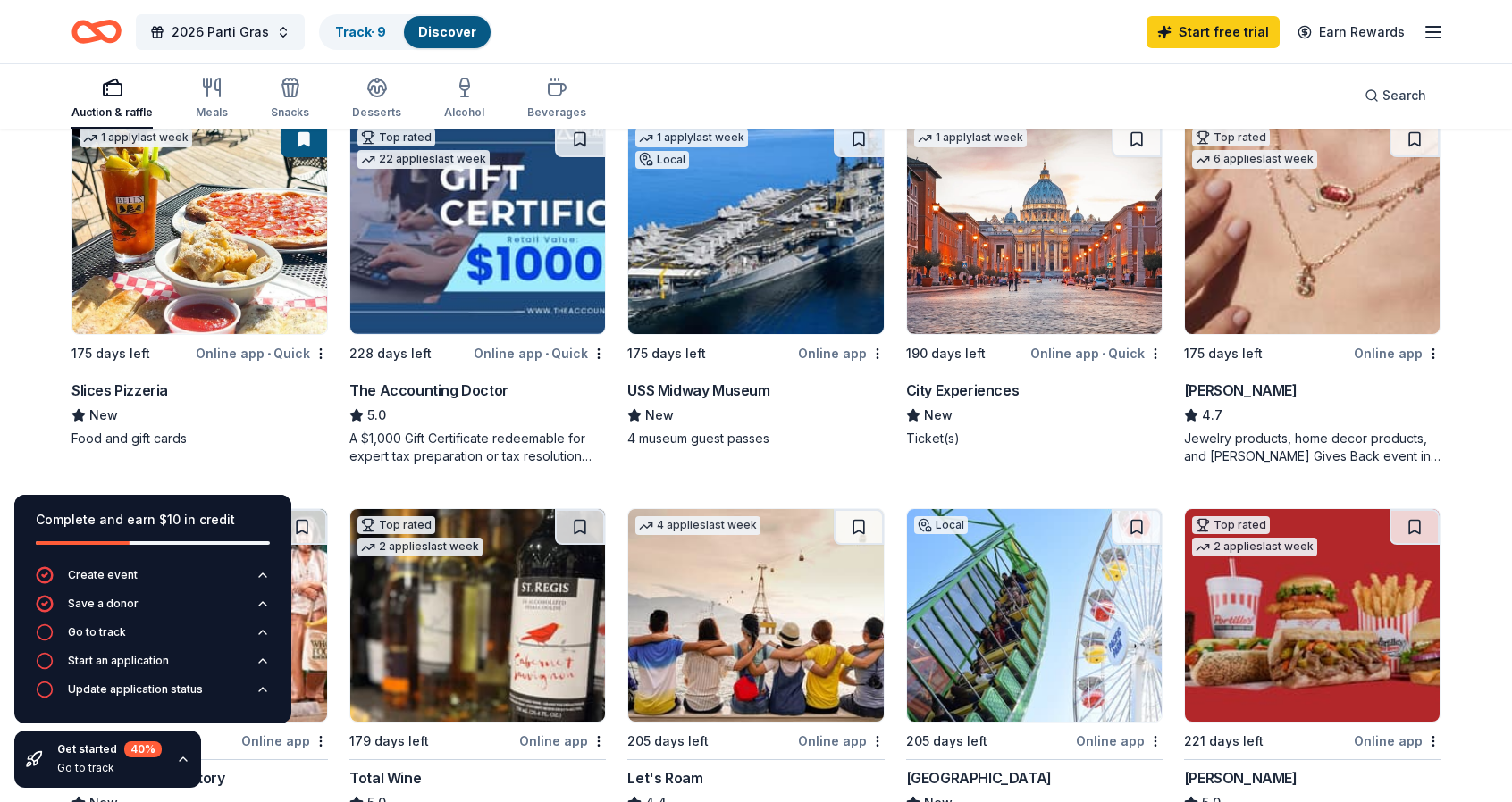
scroll to position [974, 0]
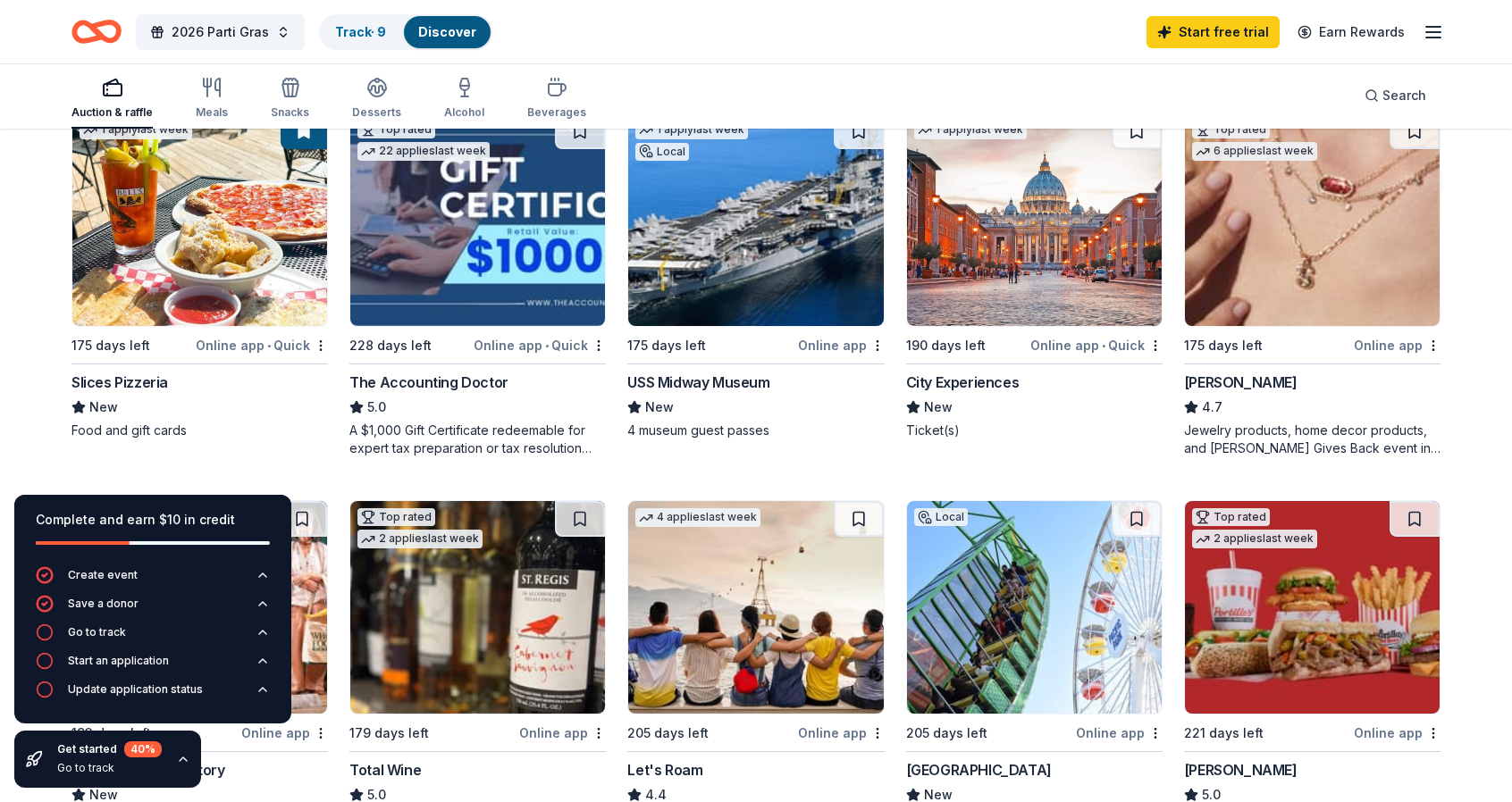
click at [1119, 265] on img at bounding box center [1035, 219] width 255 height 212
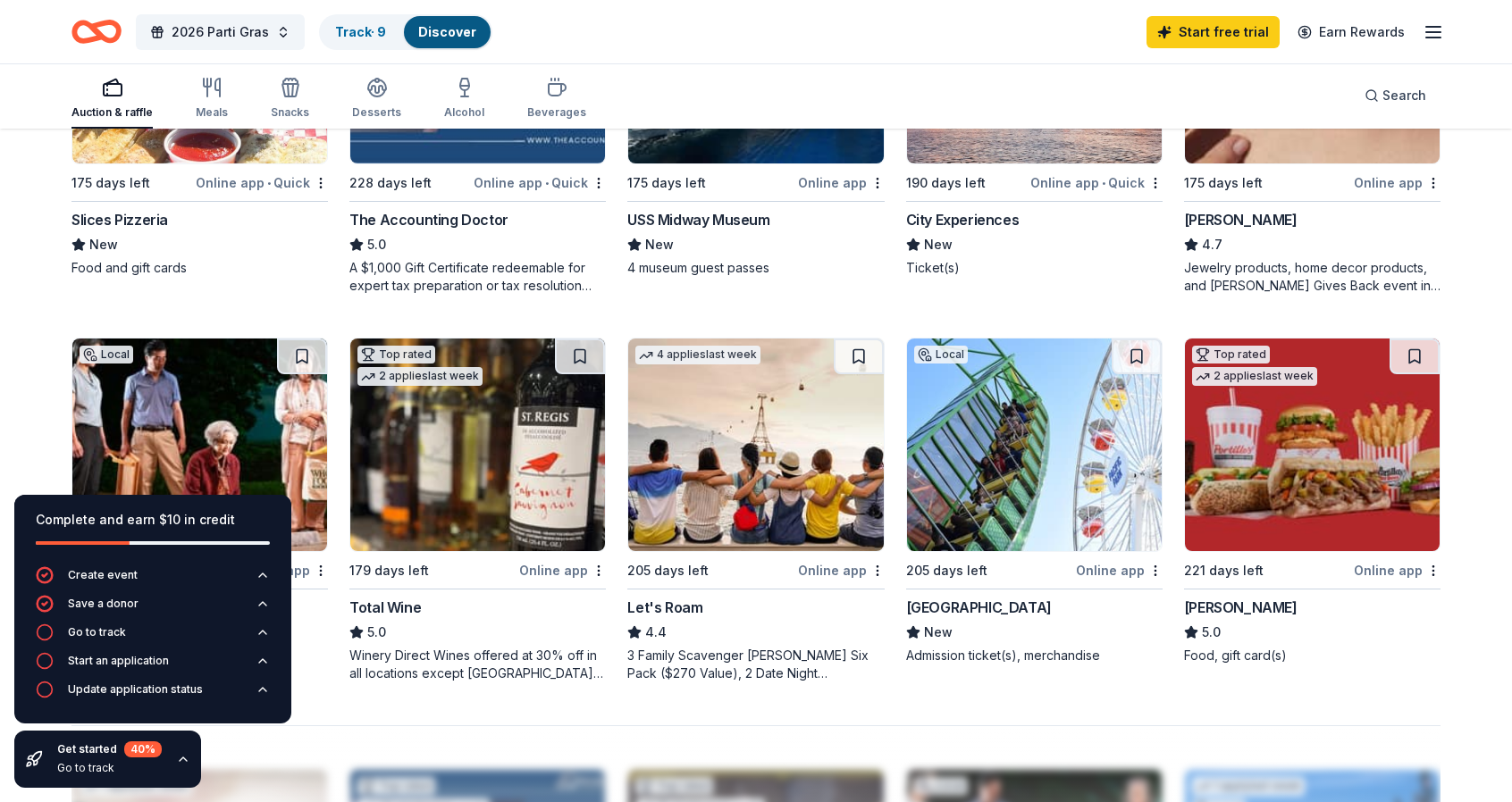
scroll to position [1140, 0]
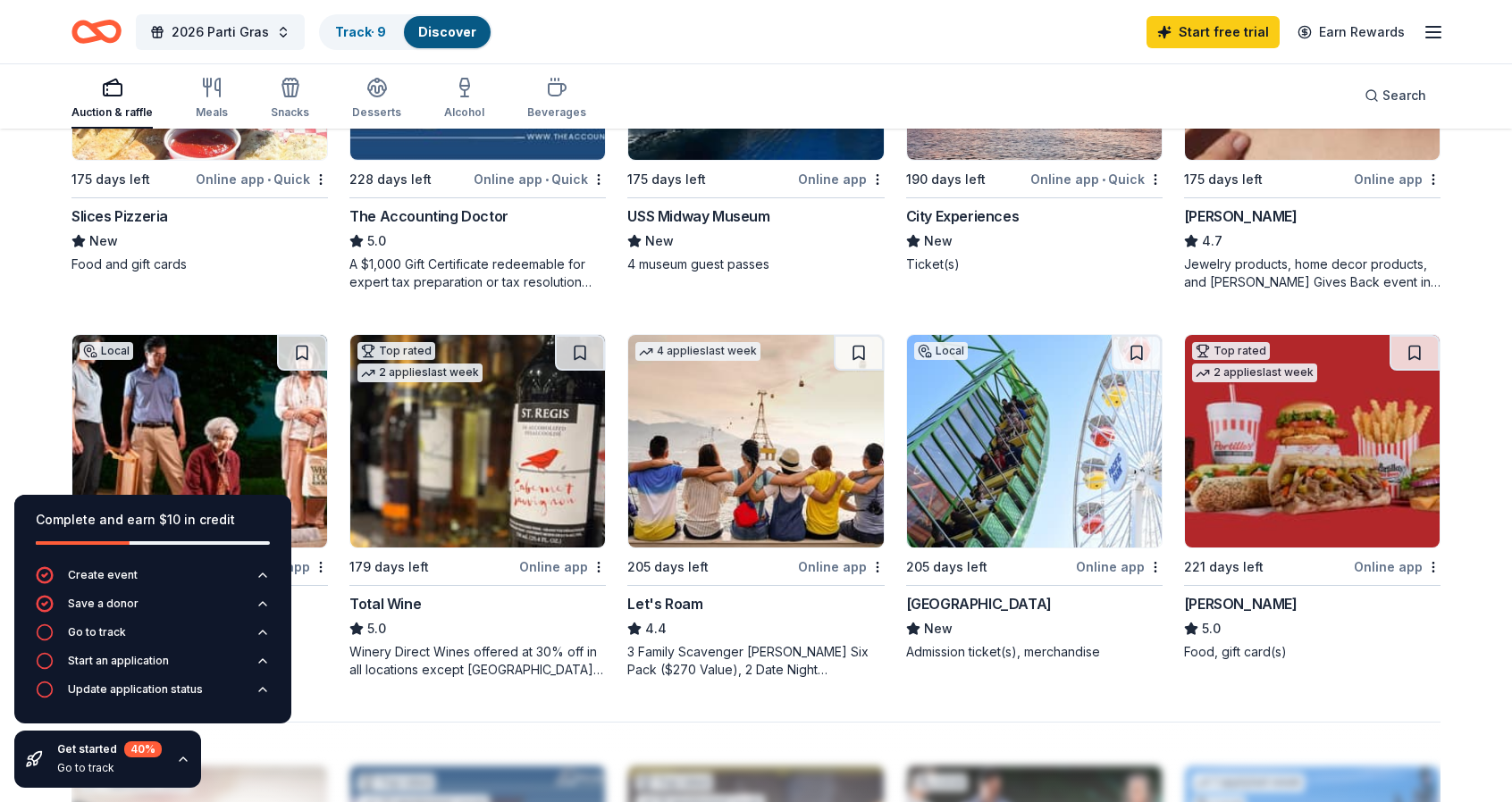
click at [1409, 481] on img at bounding box center [1313, 441] width 255 height 212
click at [1138, 346] on button at bounding box center [1137, 353] width 50 height 36
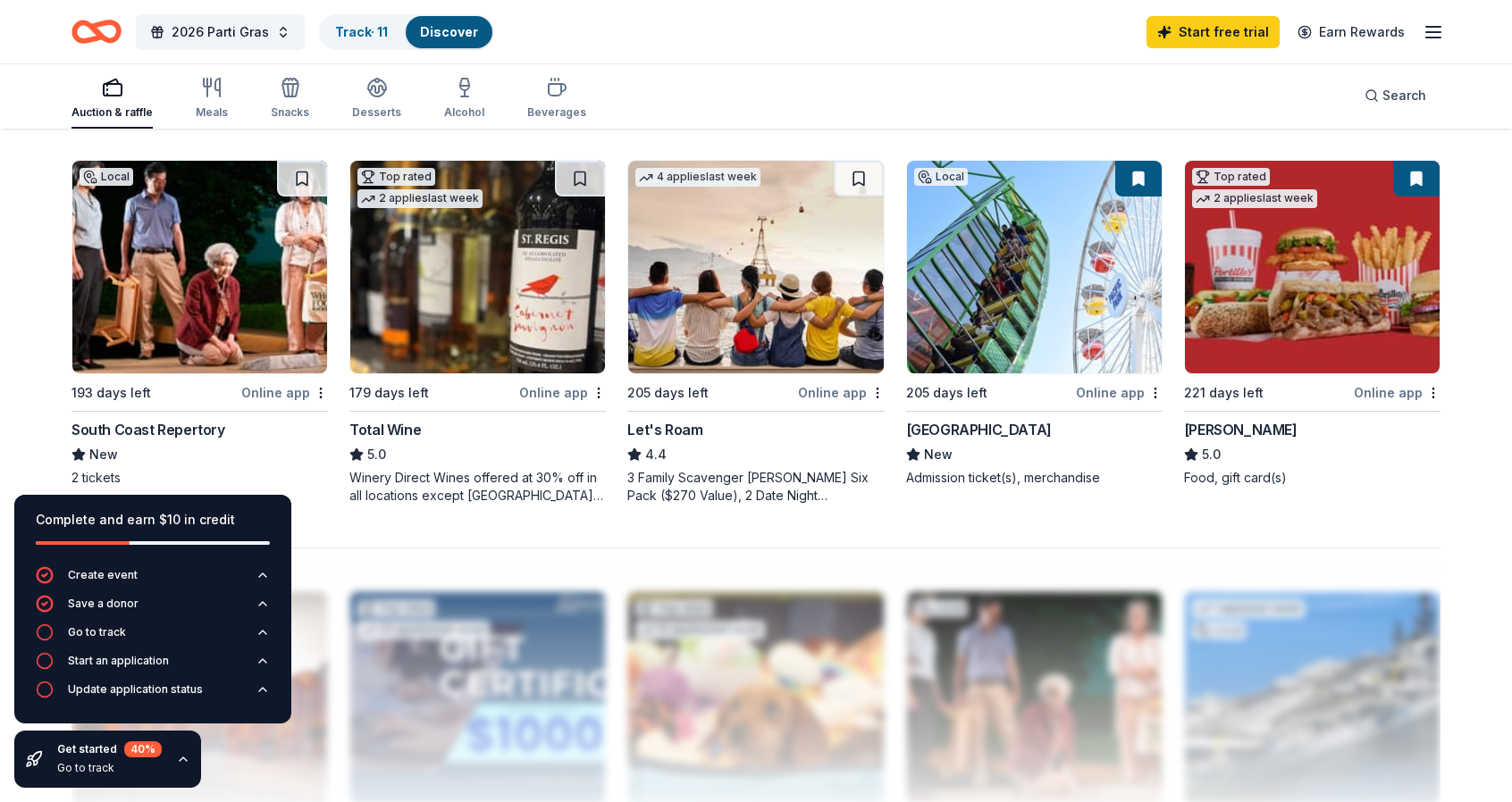
scroll to position [1301, 0]
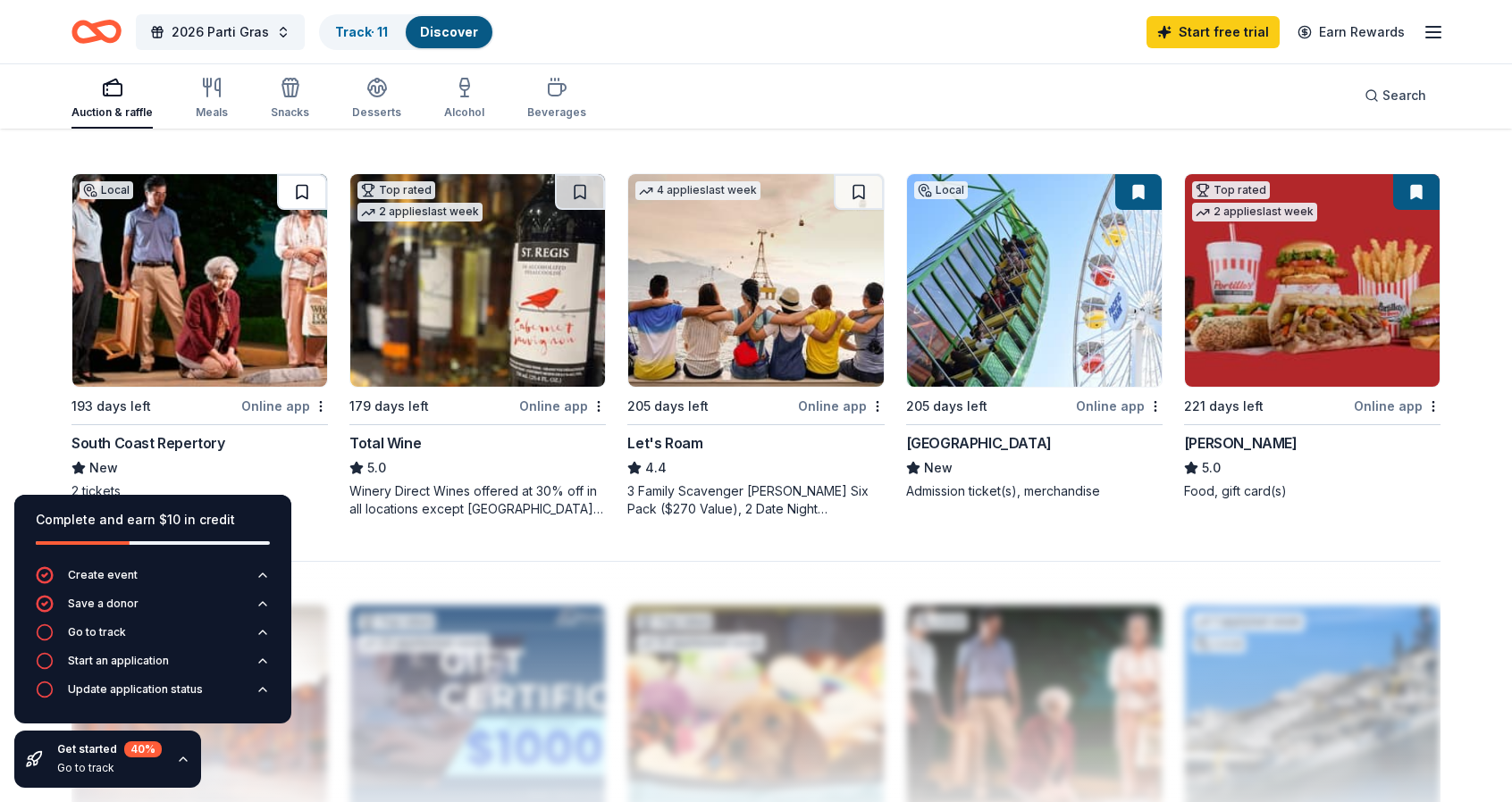
click at [307, 197] on button at bounding box center [301, 192] width 50 height 36
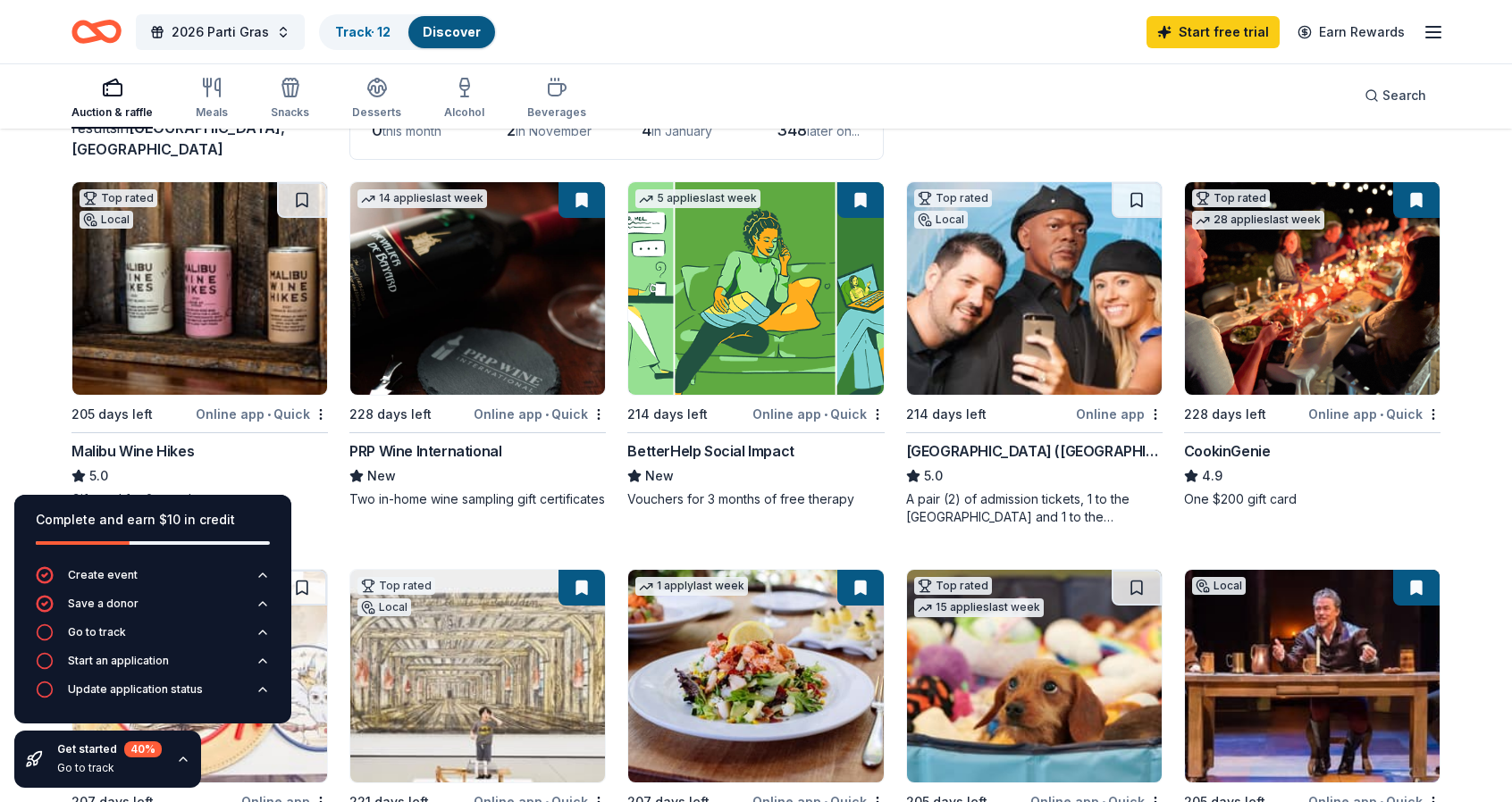
scroll to position [191, 0]
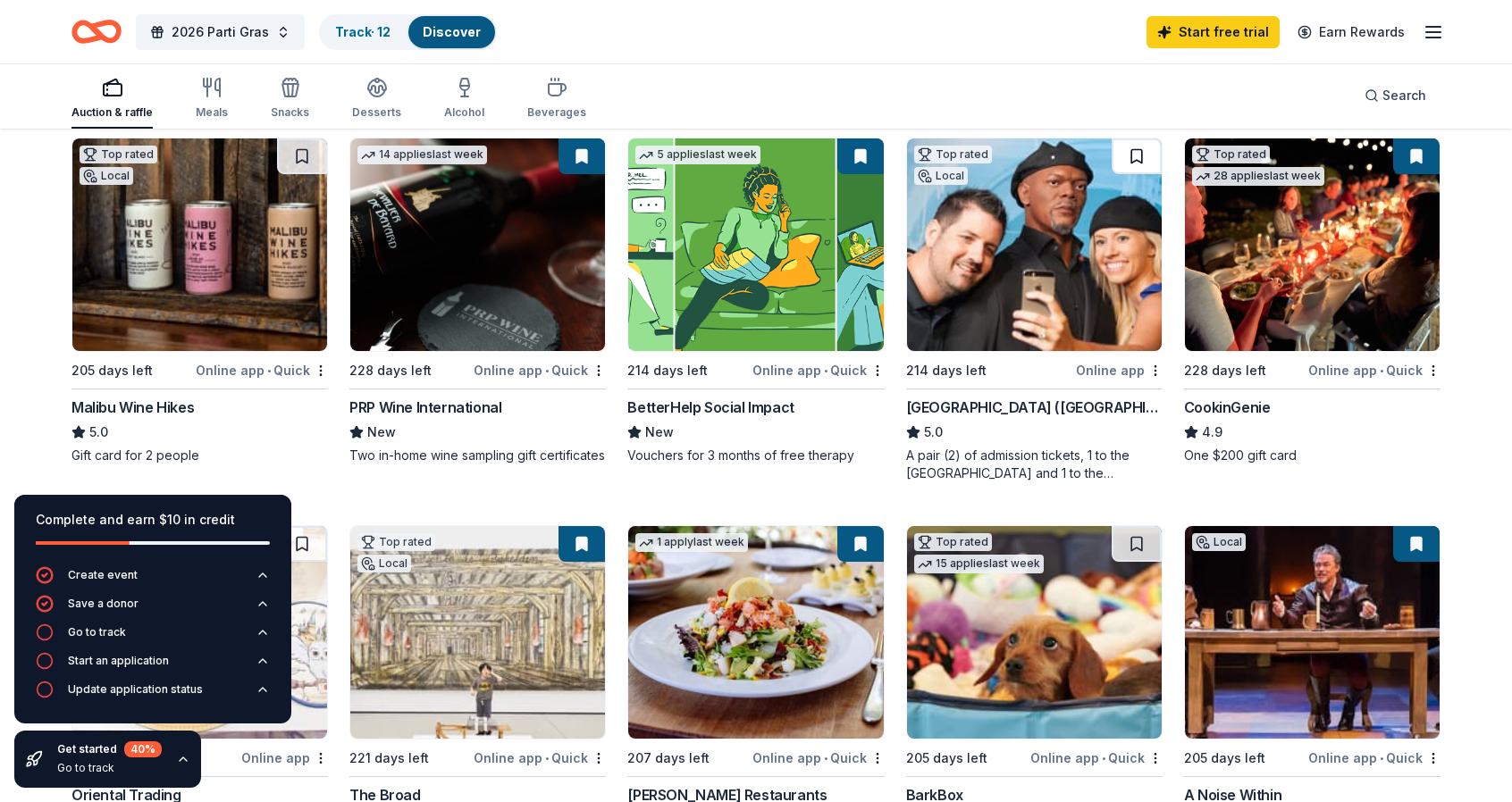
click at [1133, 159] on button at bounding box center [1137, 156] width 50 height 36
click at [1436, 30] on icon "button" at bounding box center [1433, 32] width 22 height 22
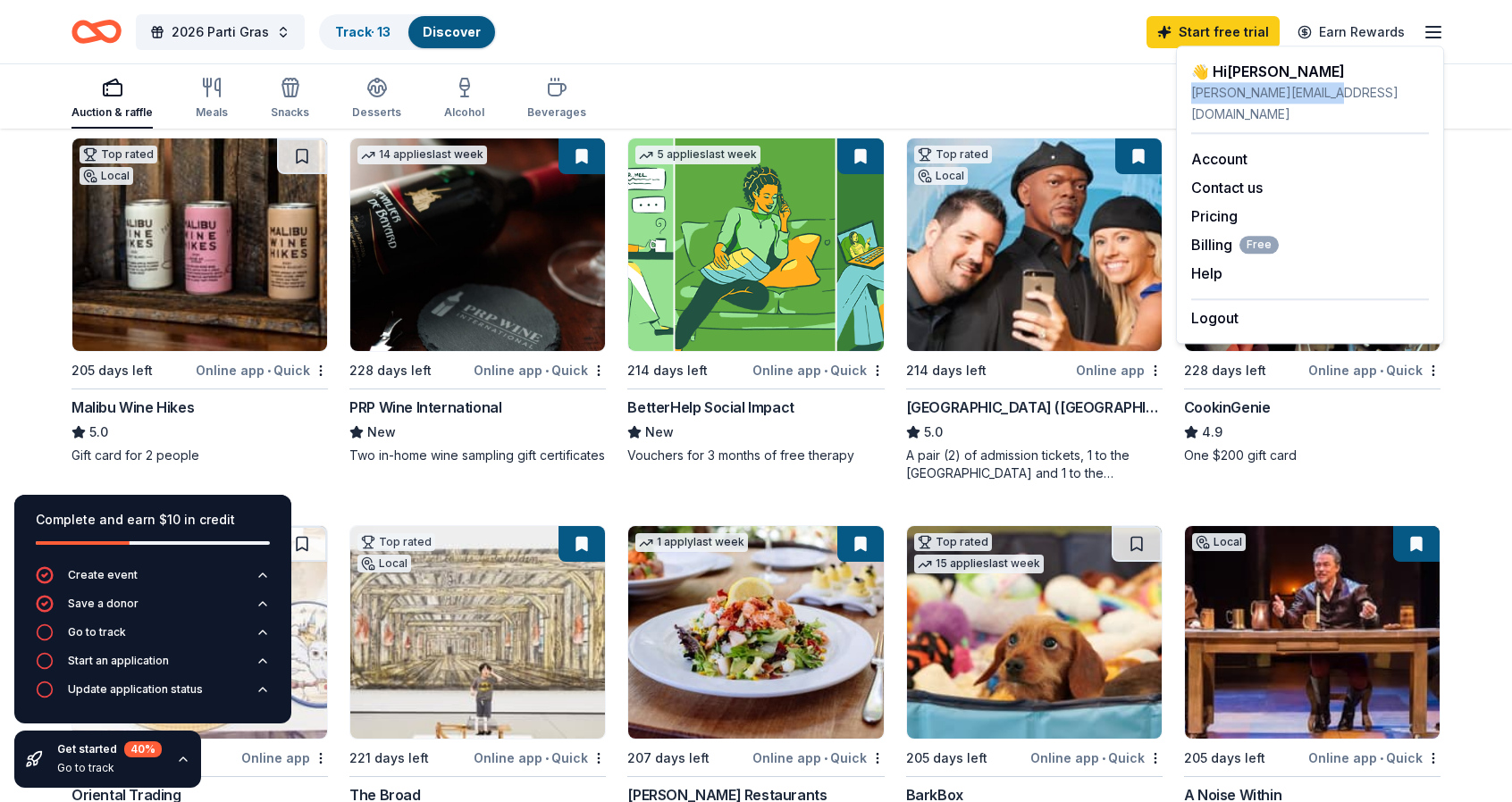
drag, startPoint x: 1346, startPoint y: 96, endPoint x: 1182, endPoint y: 96, distance: 164.0
click at [1182, 96] on div "👋 Hi Gina gina.ptamhs@gmail.com Account Contact us Pricing Billing Free Help Ea…" at bounding box center [1310, 195] width 268 height 299
copy div "gina.ptamhs@gmail.com"
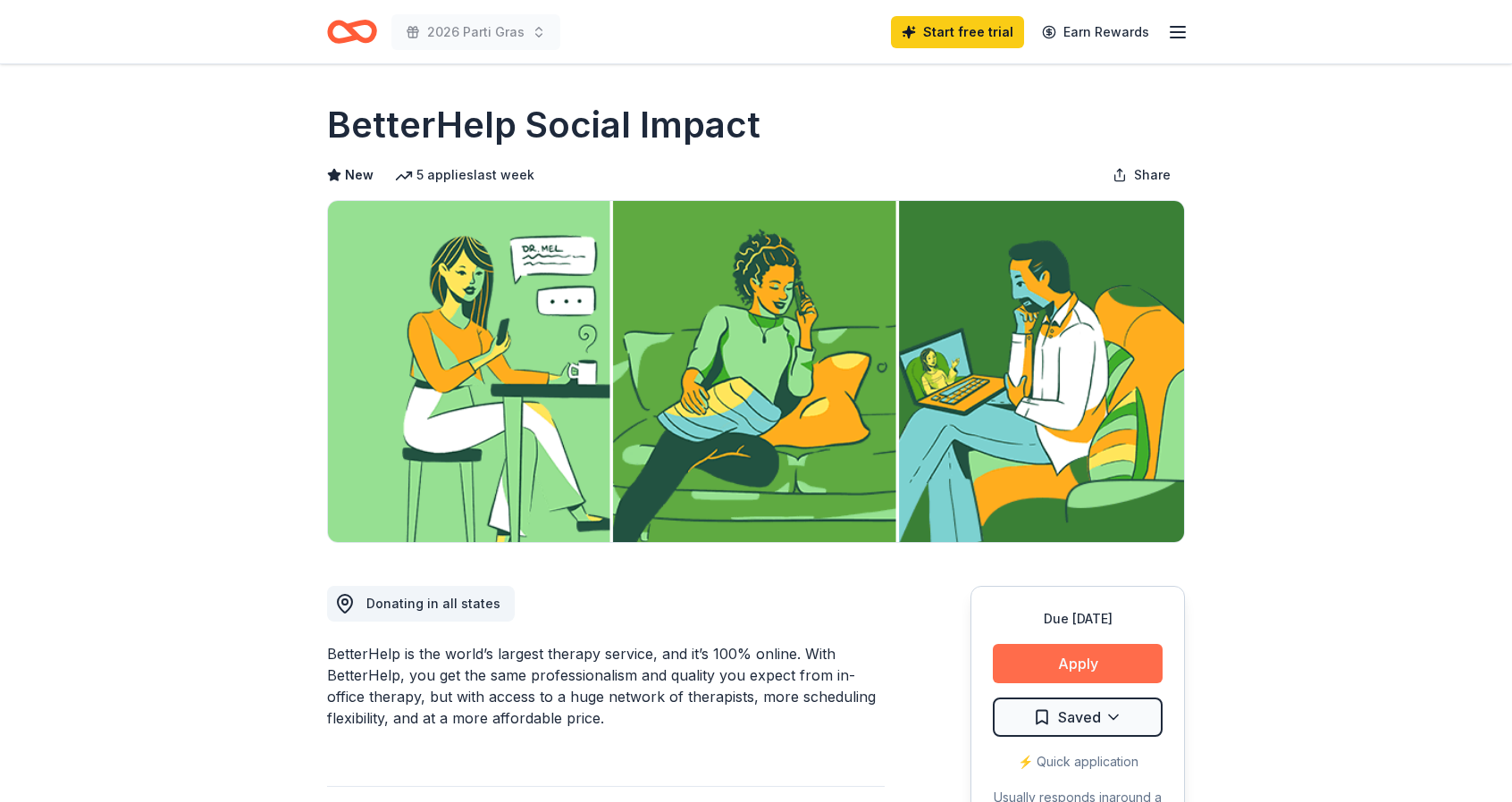
click at [1119, 662] on button "Apply" at bounding box center [1078, 663] width 169 height 39
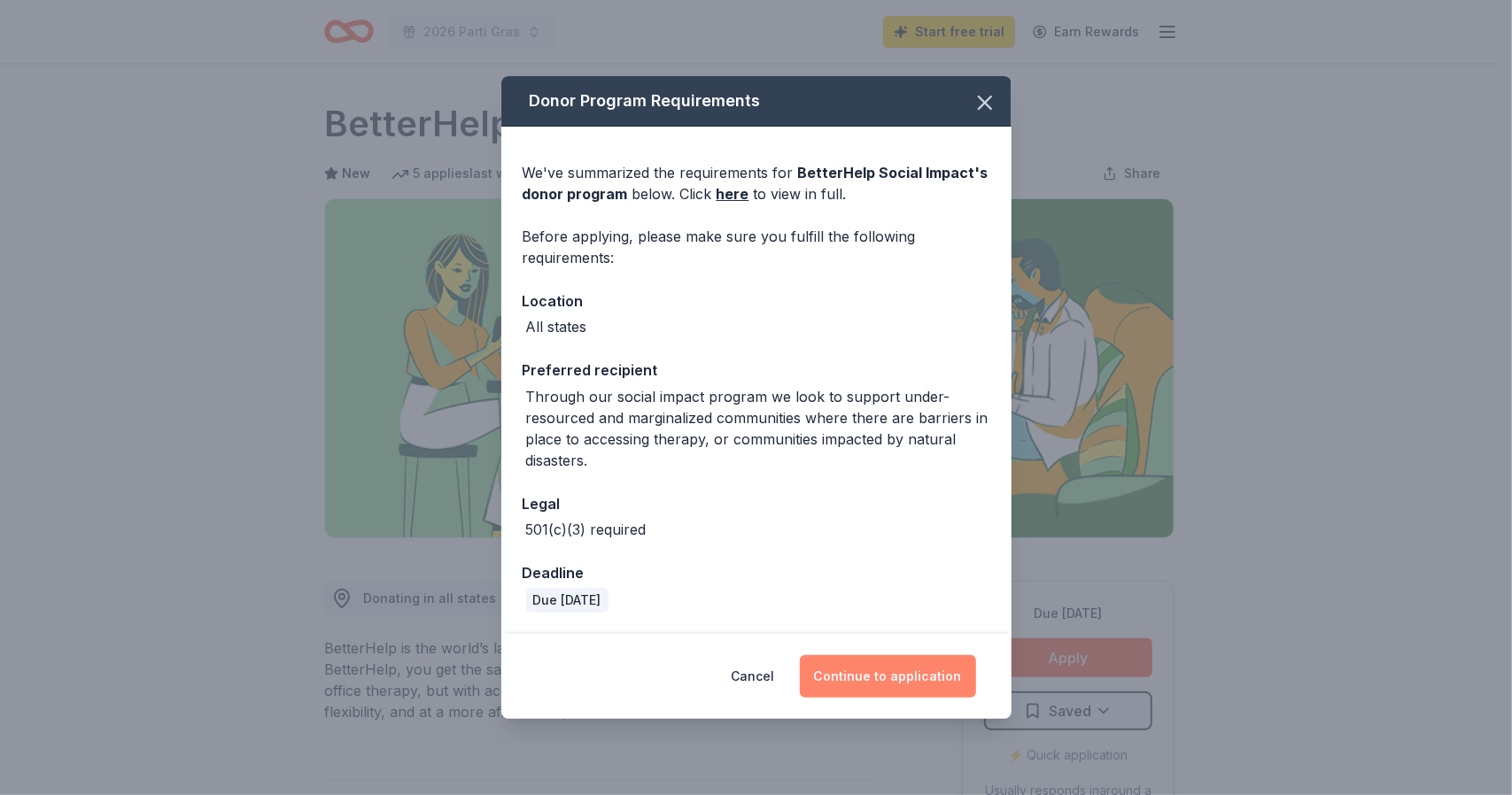
click at [871, 679] on button "Continue to application" at bounding box center [888, 677] width 176 height 43
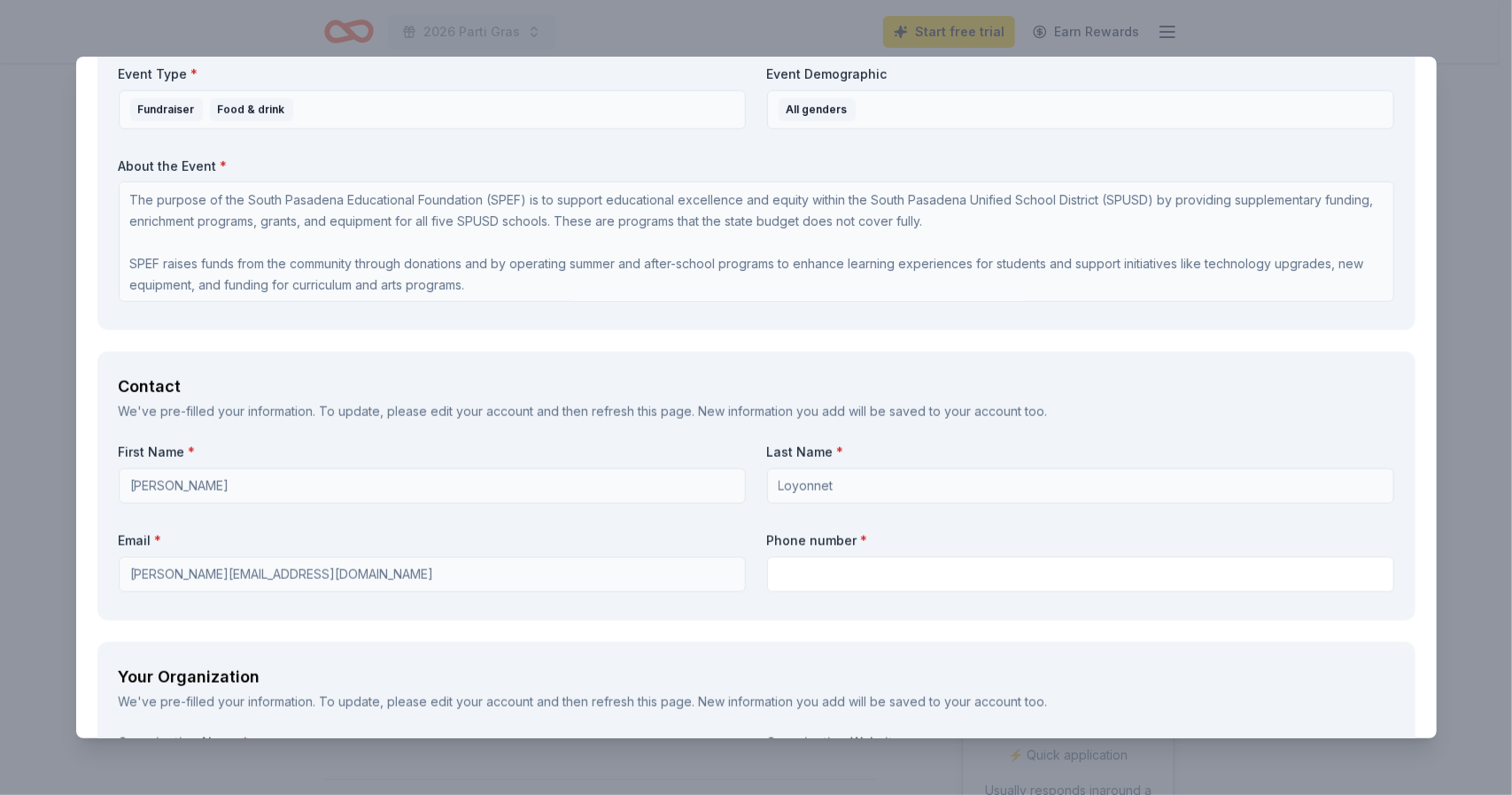
scroll to position [1001, 0]
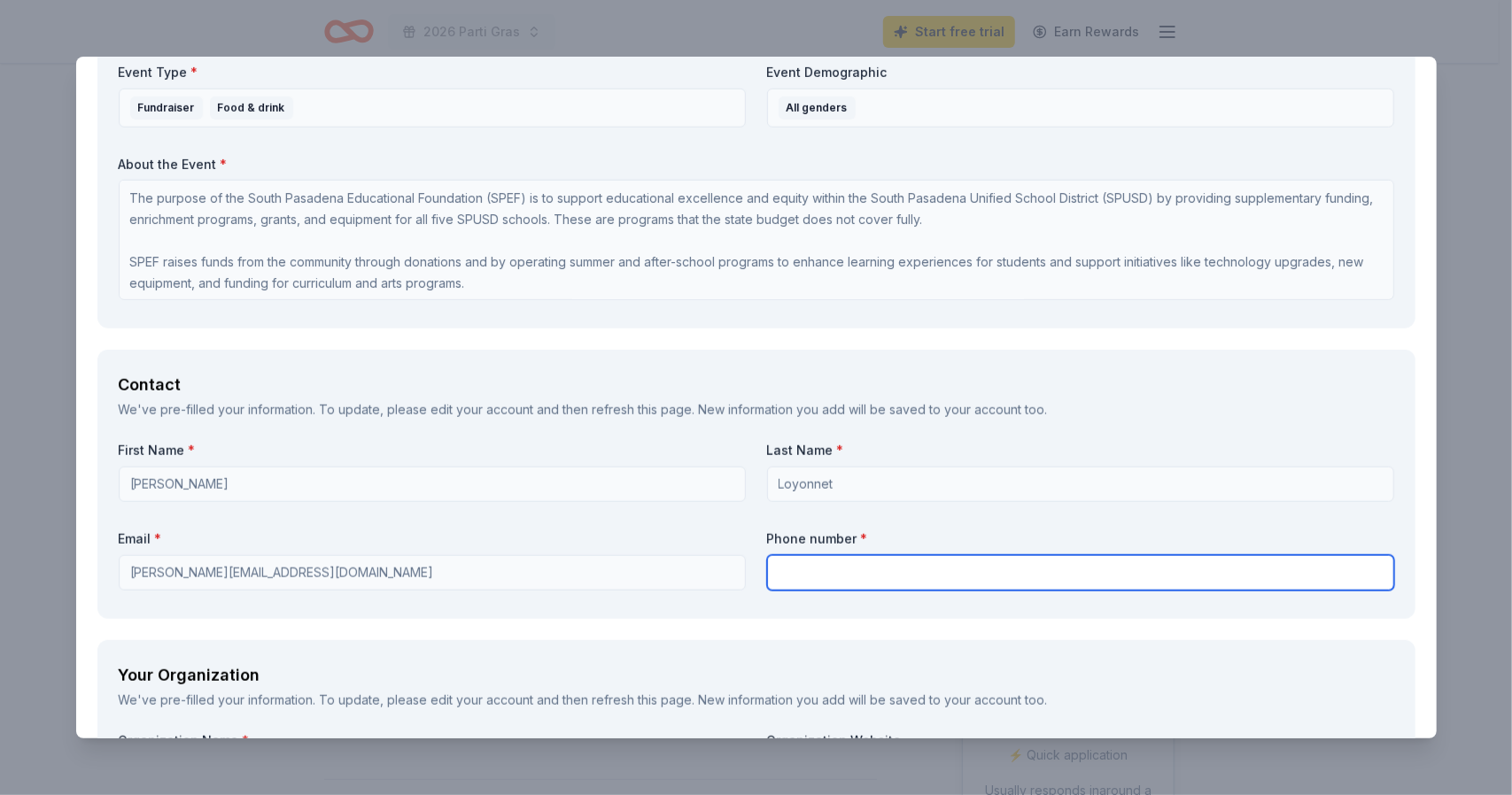
click at [846, 571] on input "text" at bounding box center [1081, 573] width 627 height 35
type input "3236205133"
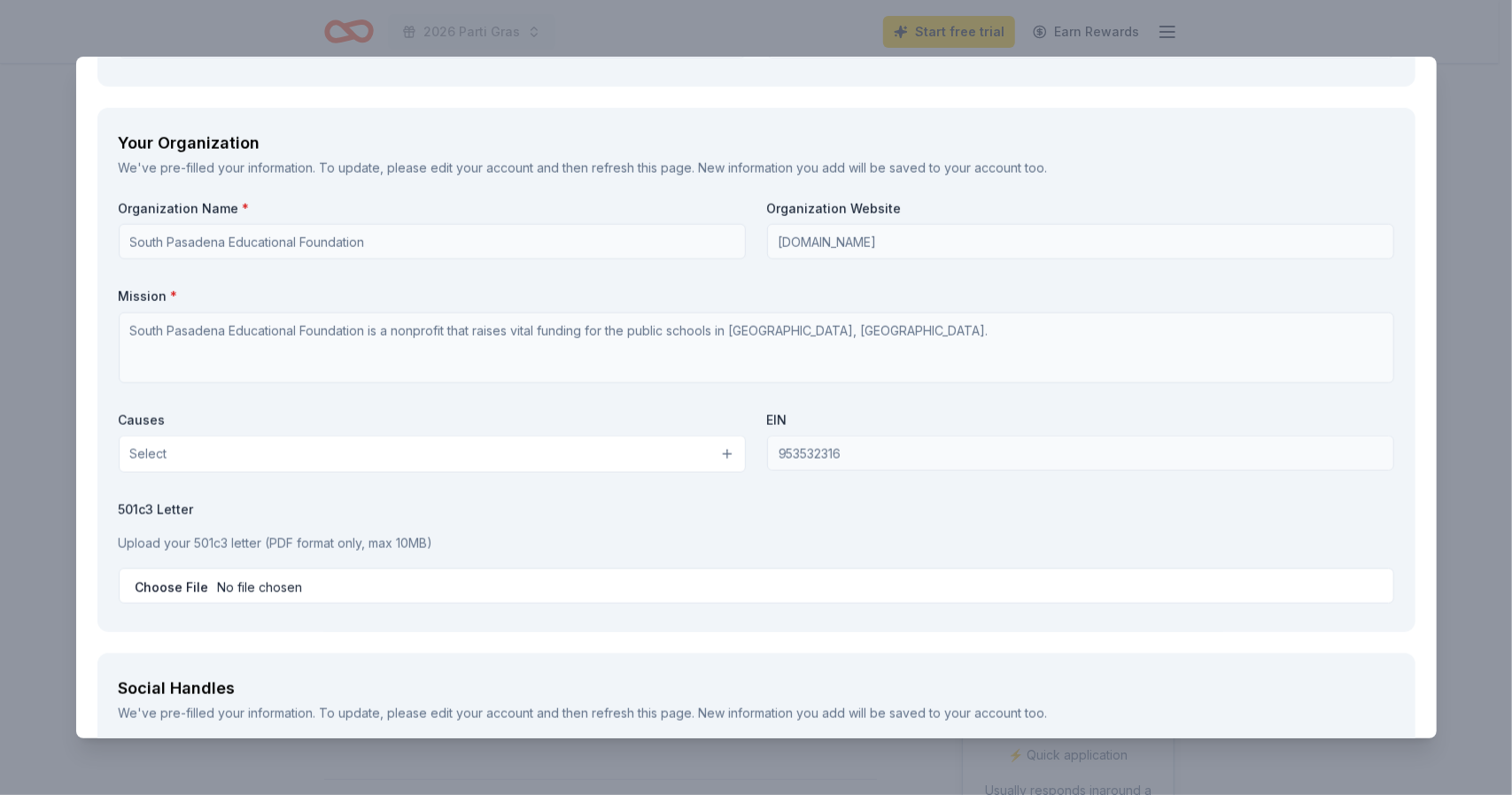
scroll to position [1536, 0]
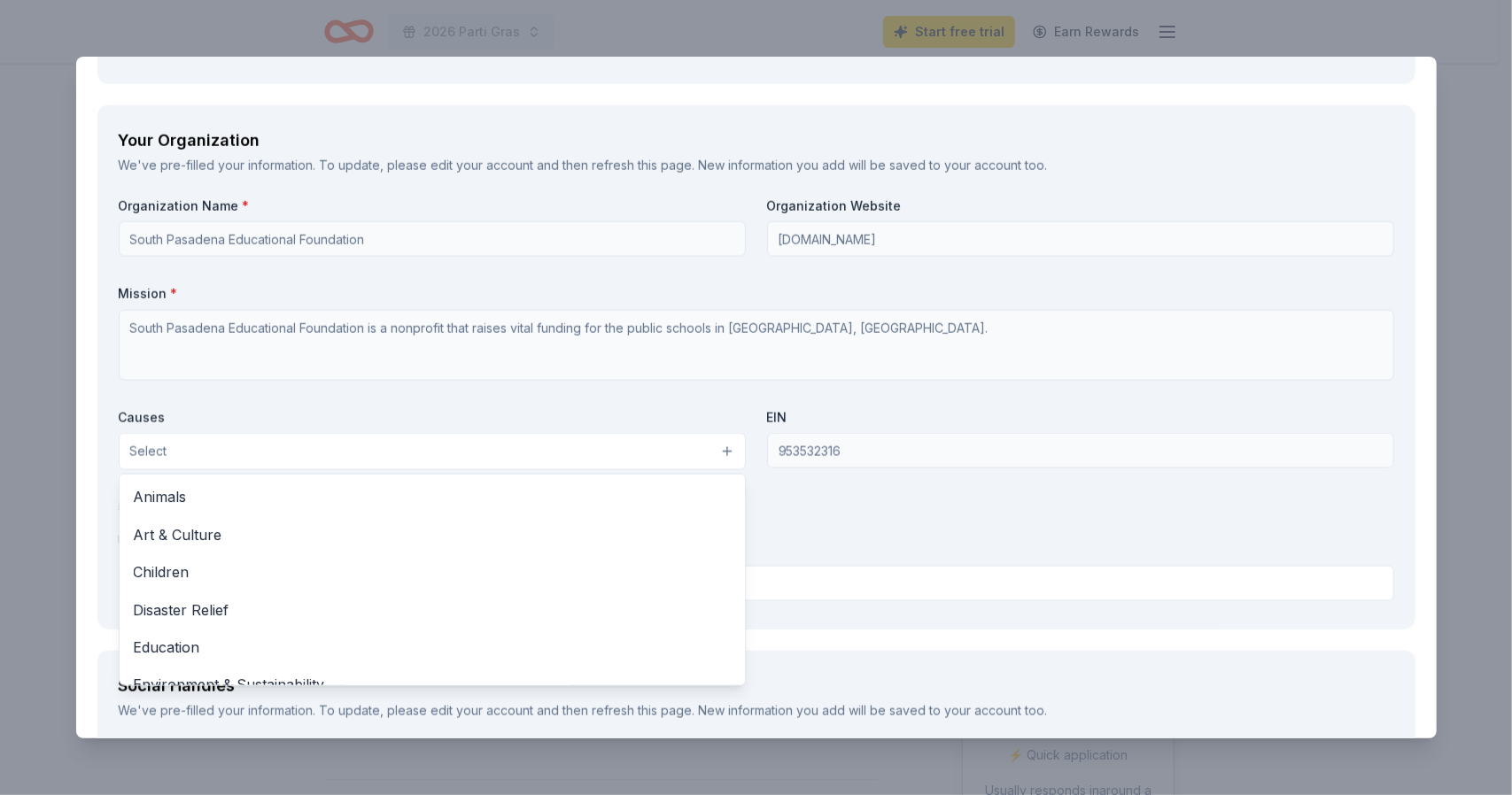
click at [657, 446] on button "Select" at bounding box center [432, 452] width 627 height 37
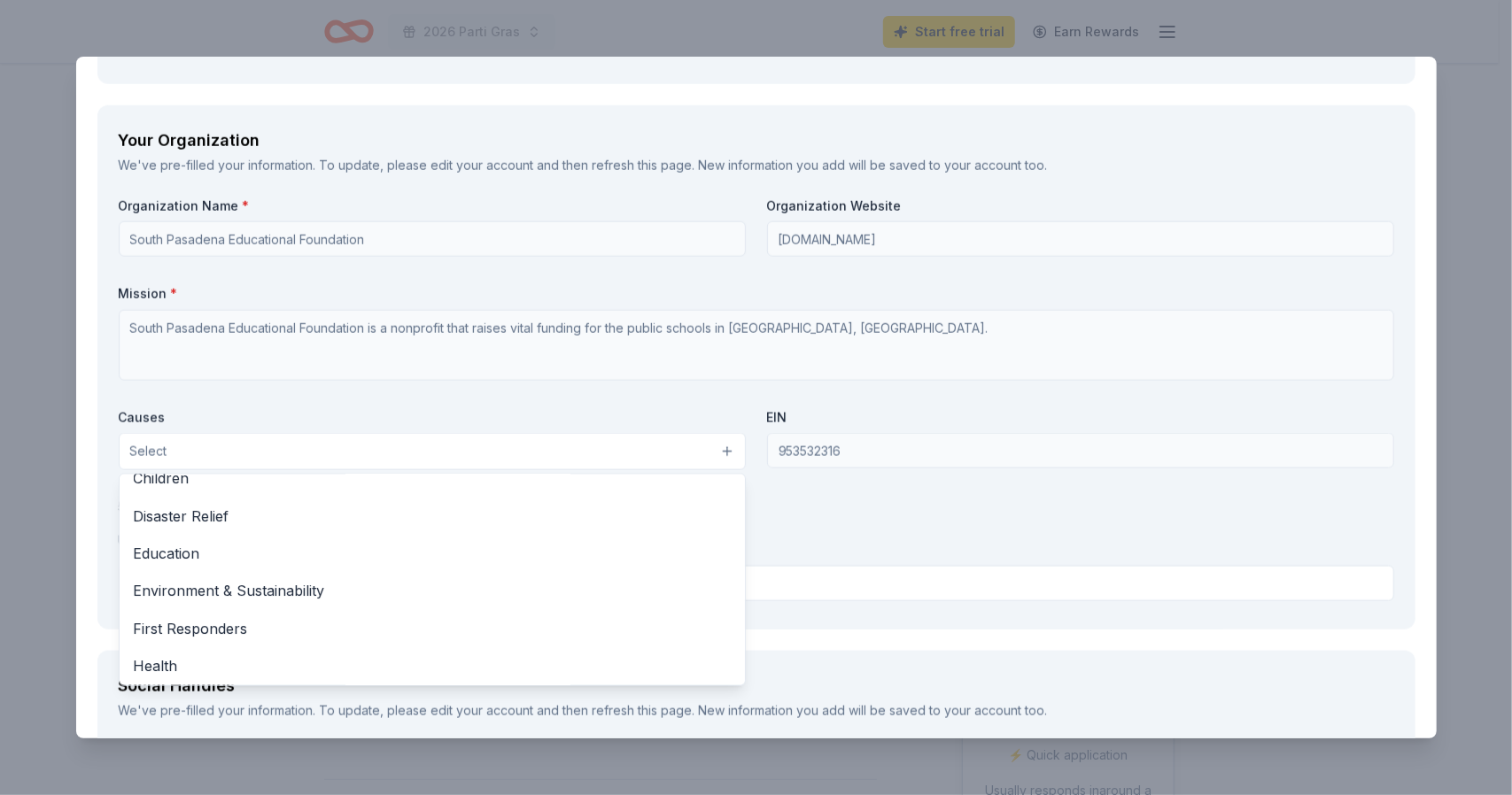
scroll to position [90, 0]
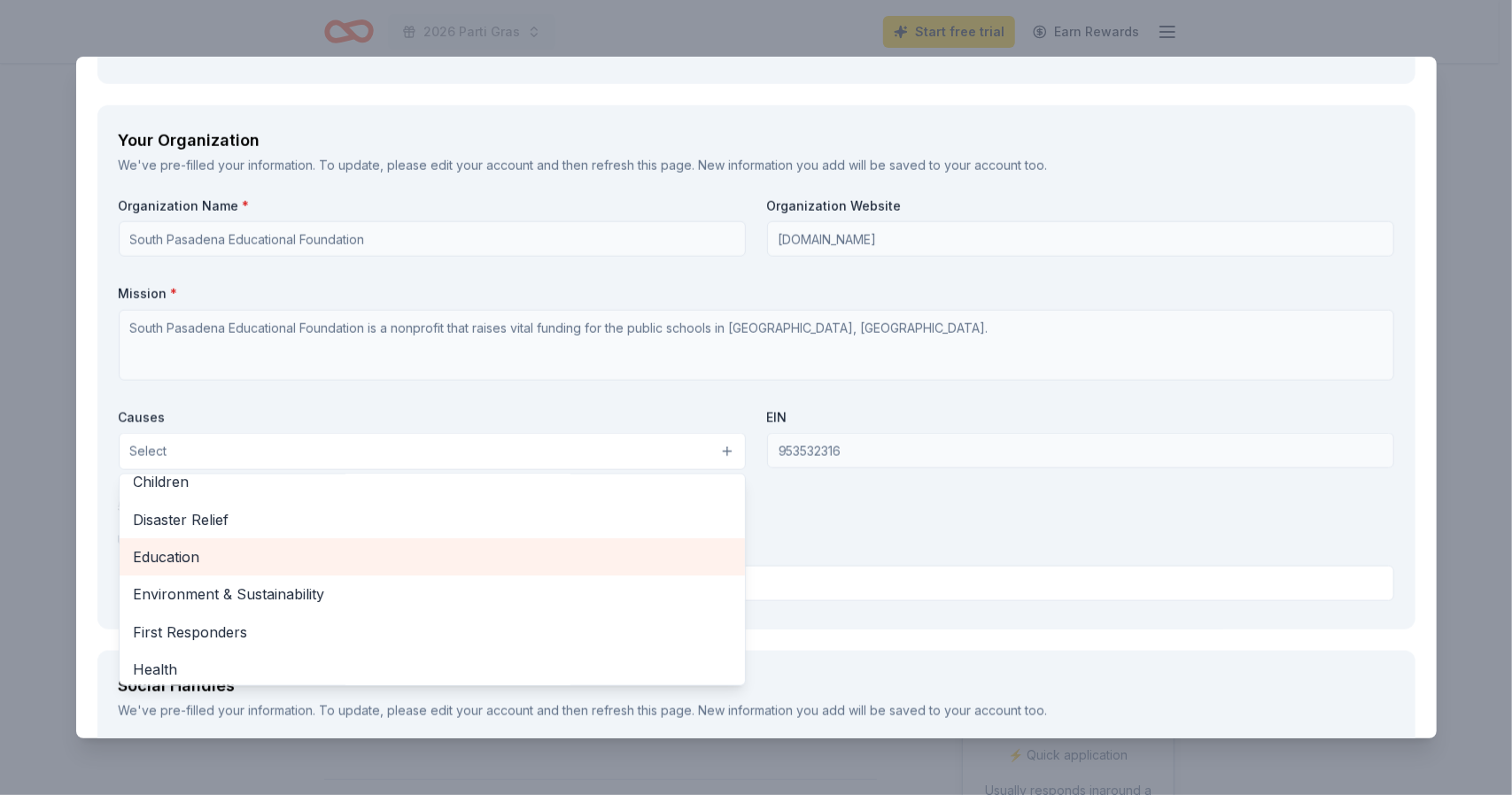
click at [612, 561] on span "Education" at bounding box center [431, 557] width 596 height 23
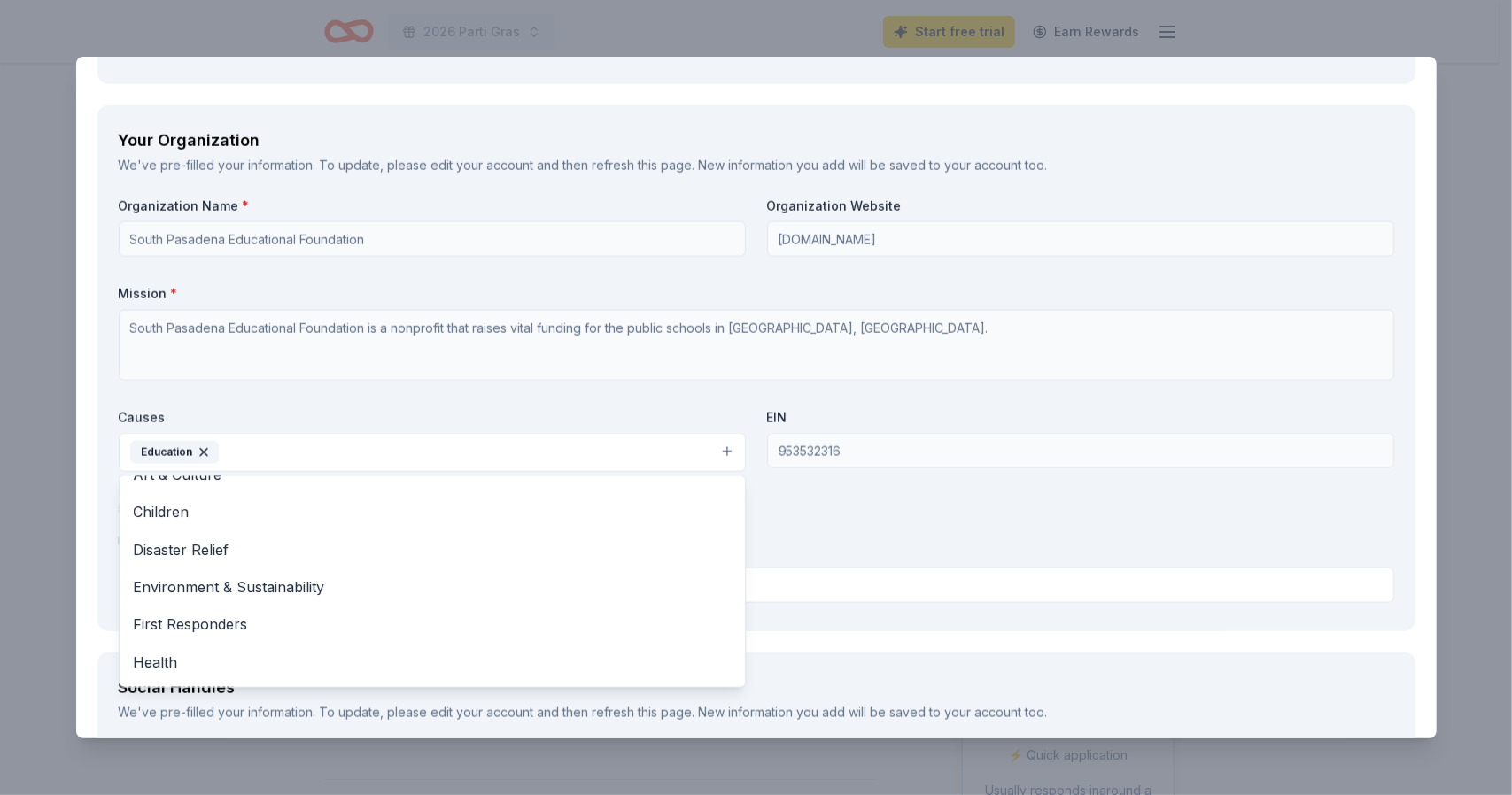
scroll to position [55, 0]
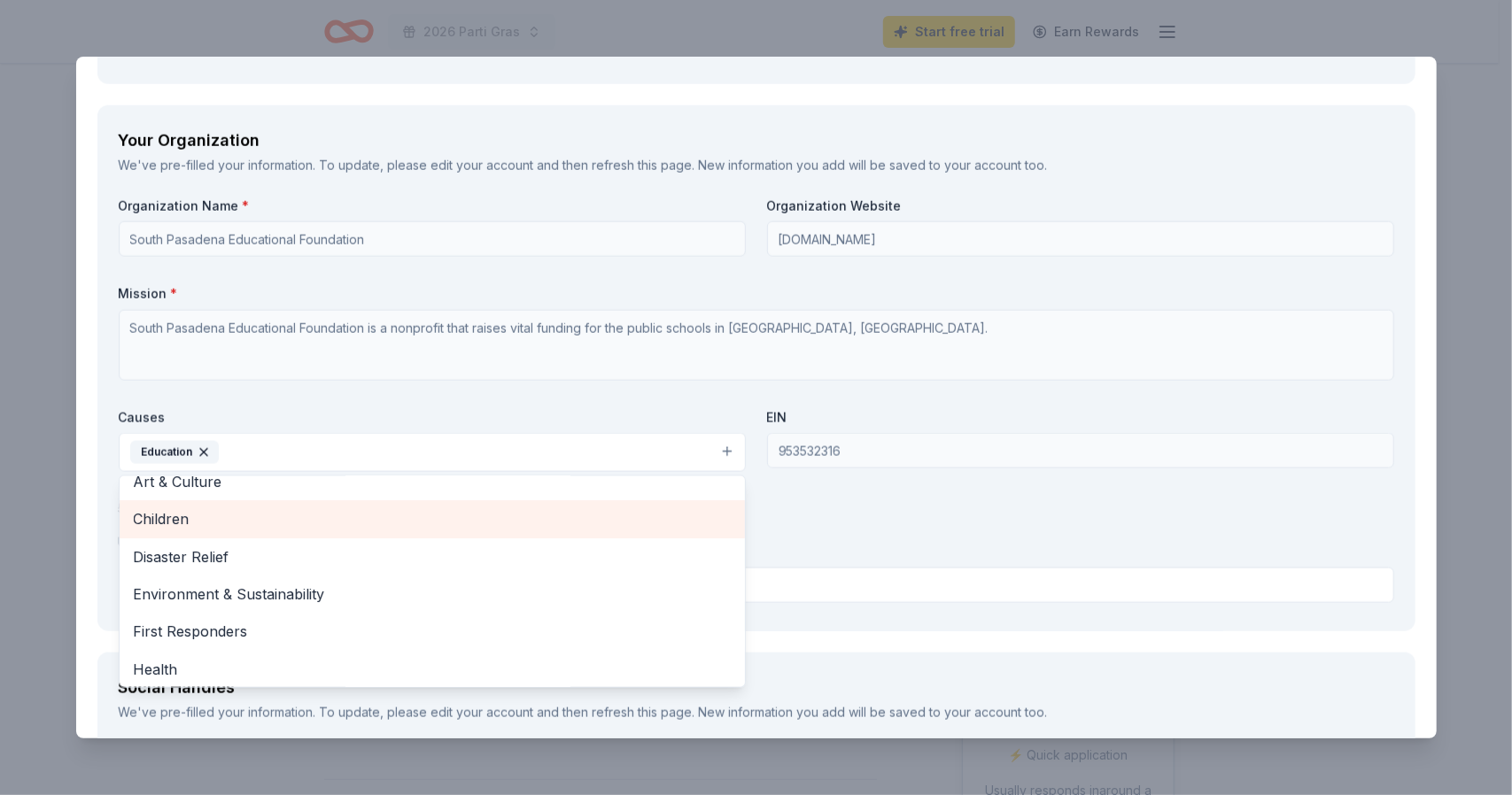
click at [628, 517] on span "Children" at bounding box center [431, 519] width 596 height 23
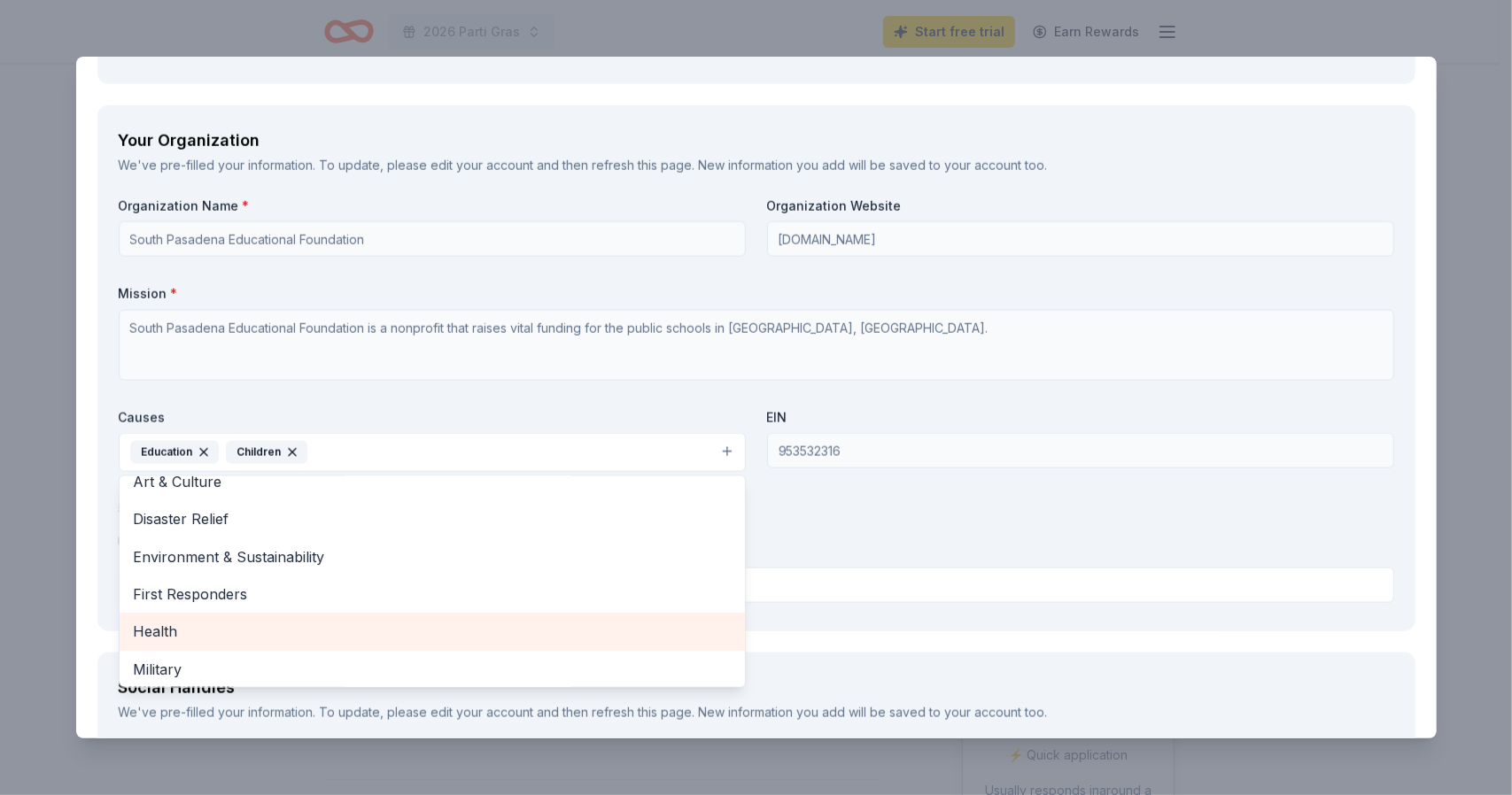
click at [606, 638] on span "Health" at bounding box center [431, 631] width 596 height 23
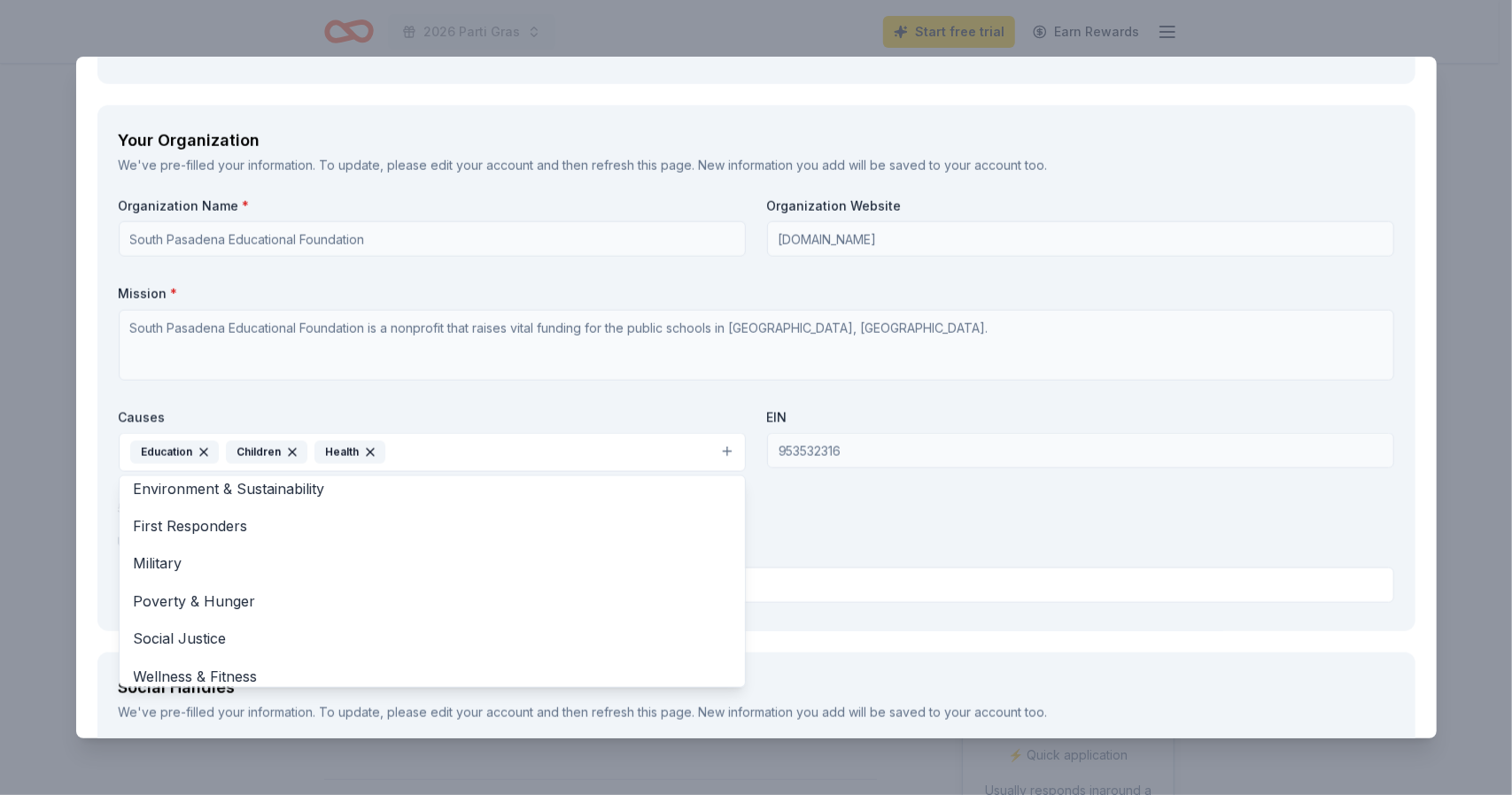
scroll to position [133, 0]
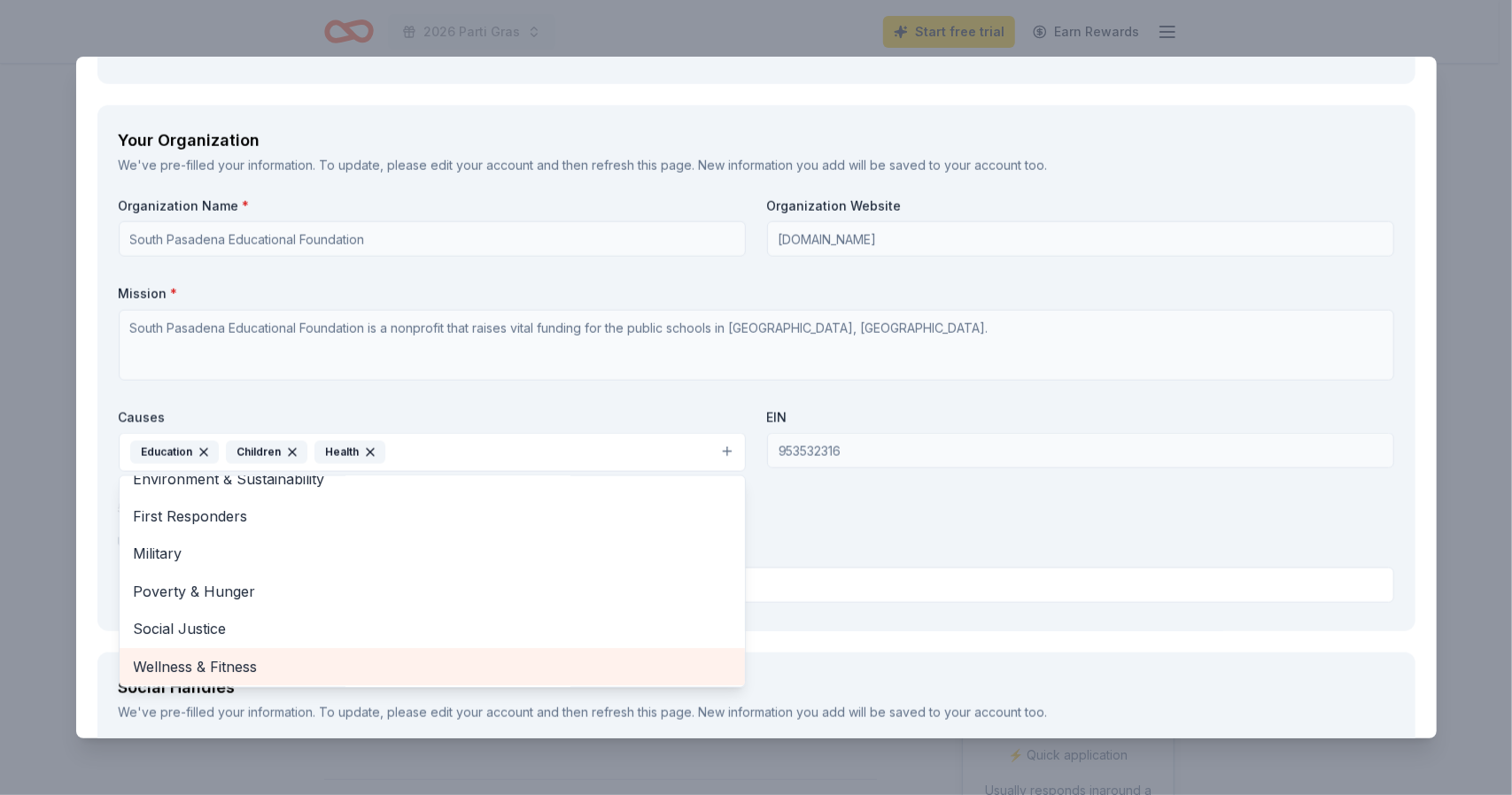
click at [604, 650] on div "Wellness & Fitness" at bounding box center [432, 667] width 625 height 37
click at [452, 672] on span "Social Justice" at bounding box center [431, 666] width 596 height 23
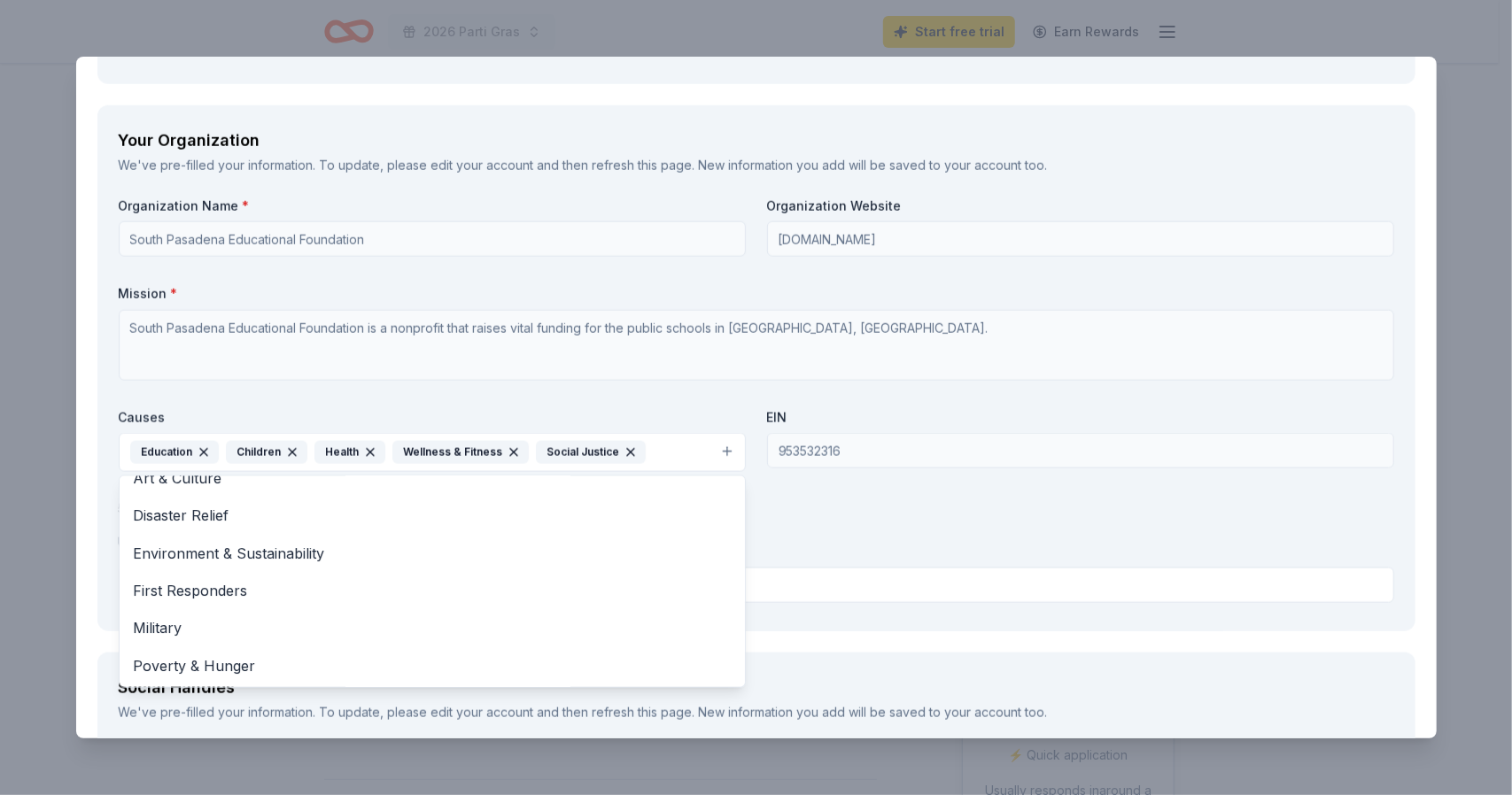
click at [768, 506] on div "Organization Name * South Pasadena Educational Foundation Organization Website …" at bounding box center [756, 404] width 1275 height 413
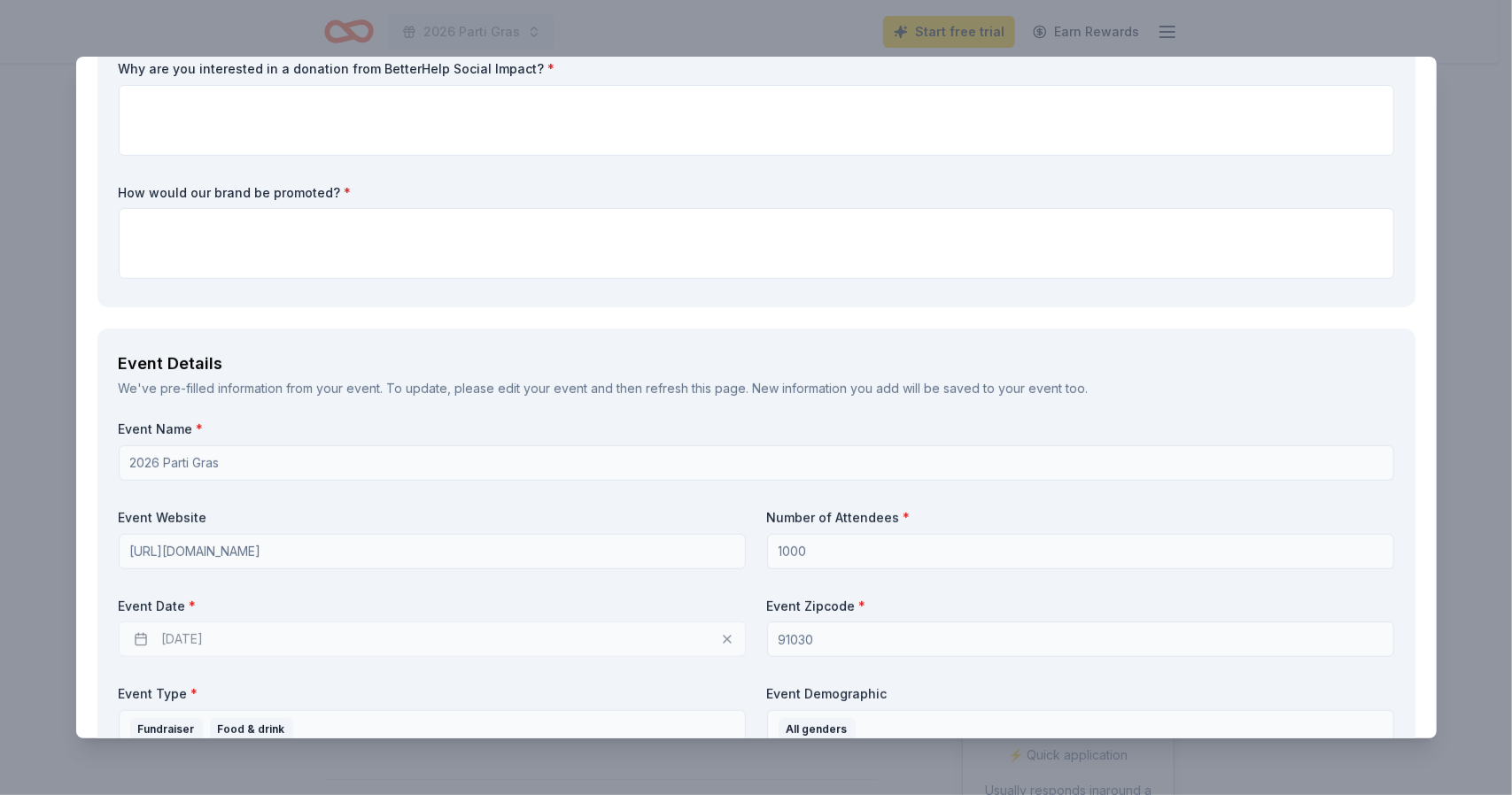
scroll to position [0, 0]
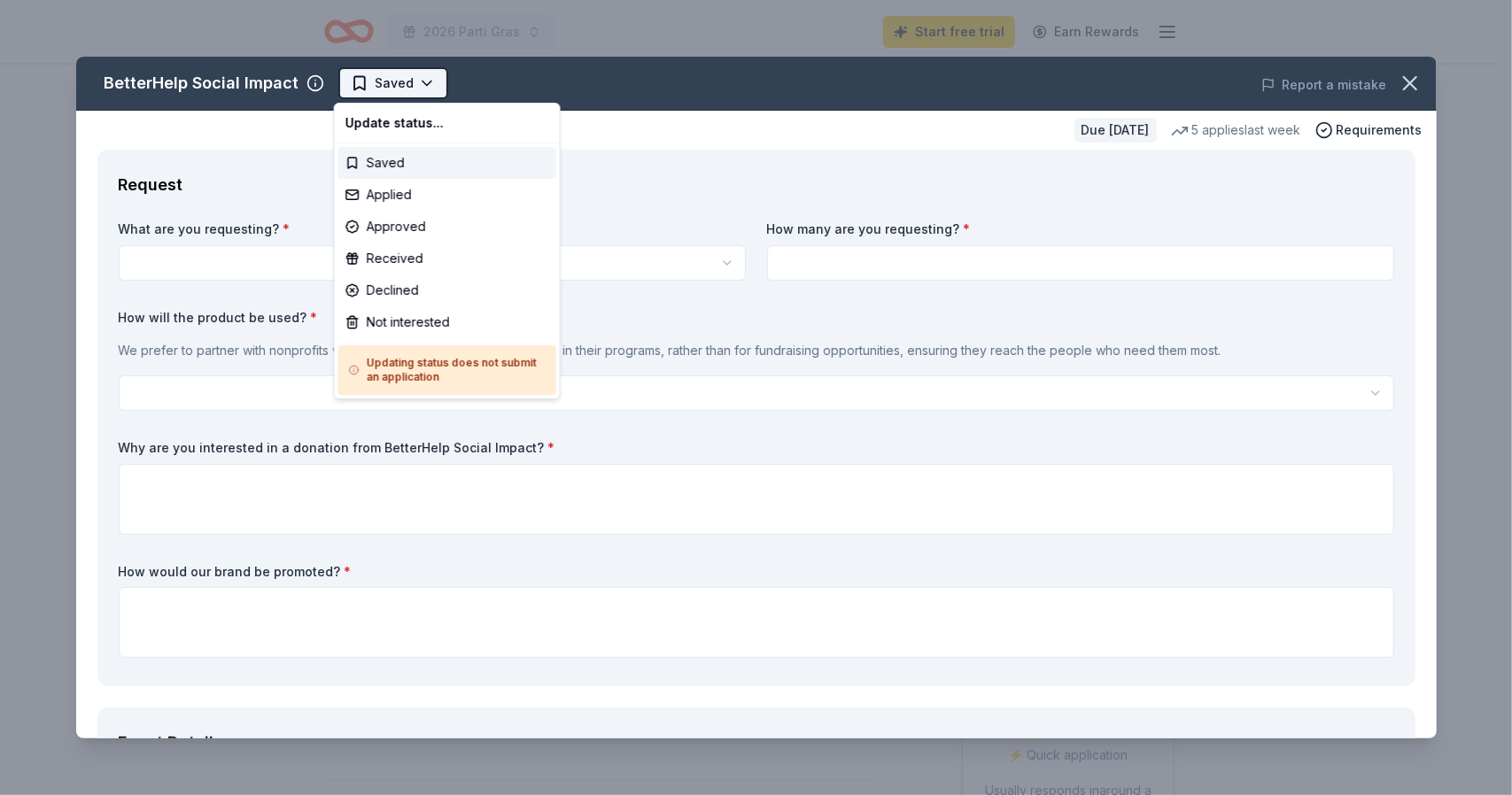
click at [399, 84] on html "2026 Parti Gras Start free trial Earn Rewards Due in 214 days Share BetterHelp …" at bounding box center [756, 397] width 1512 height 795
click at [391, 167] on div "Saved" at bounding box center [447, 162] width 218 height 32
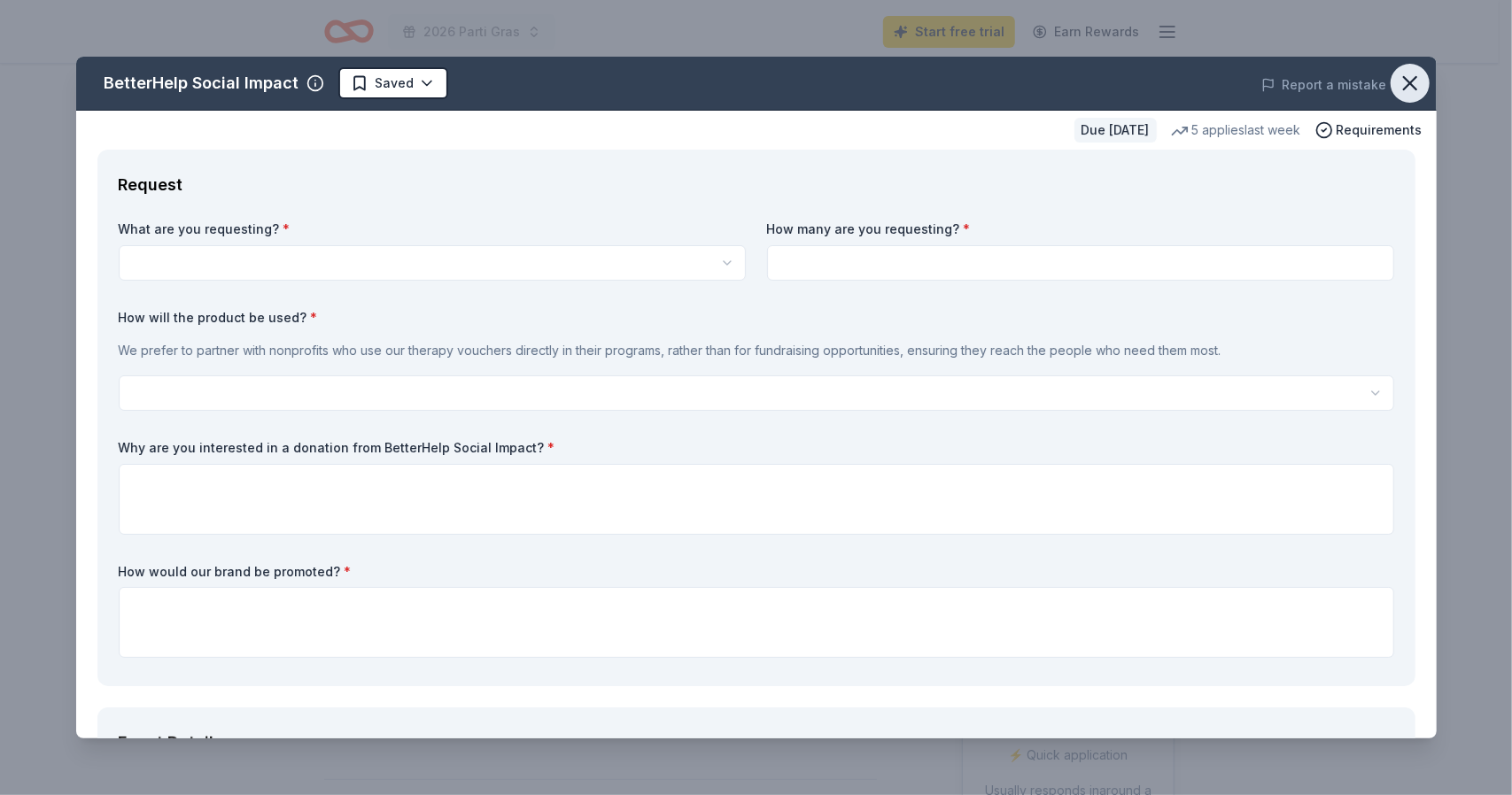
click at [1403, 83] on icon "button" at bounding box center [1409, 83] width 12 height 12
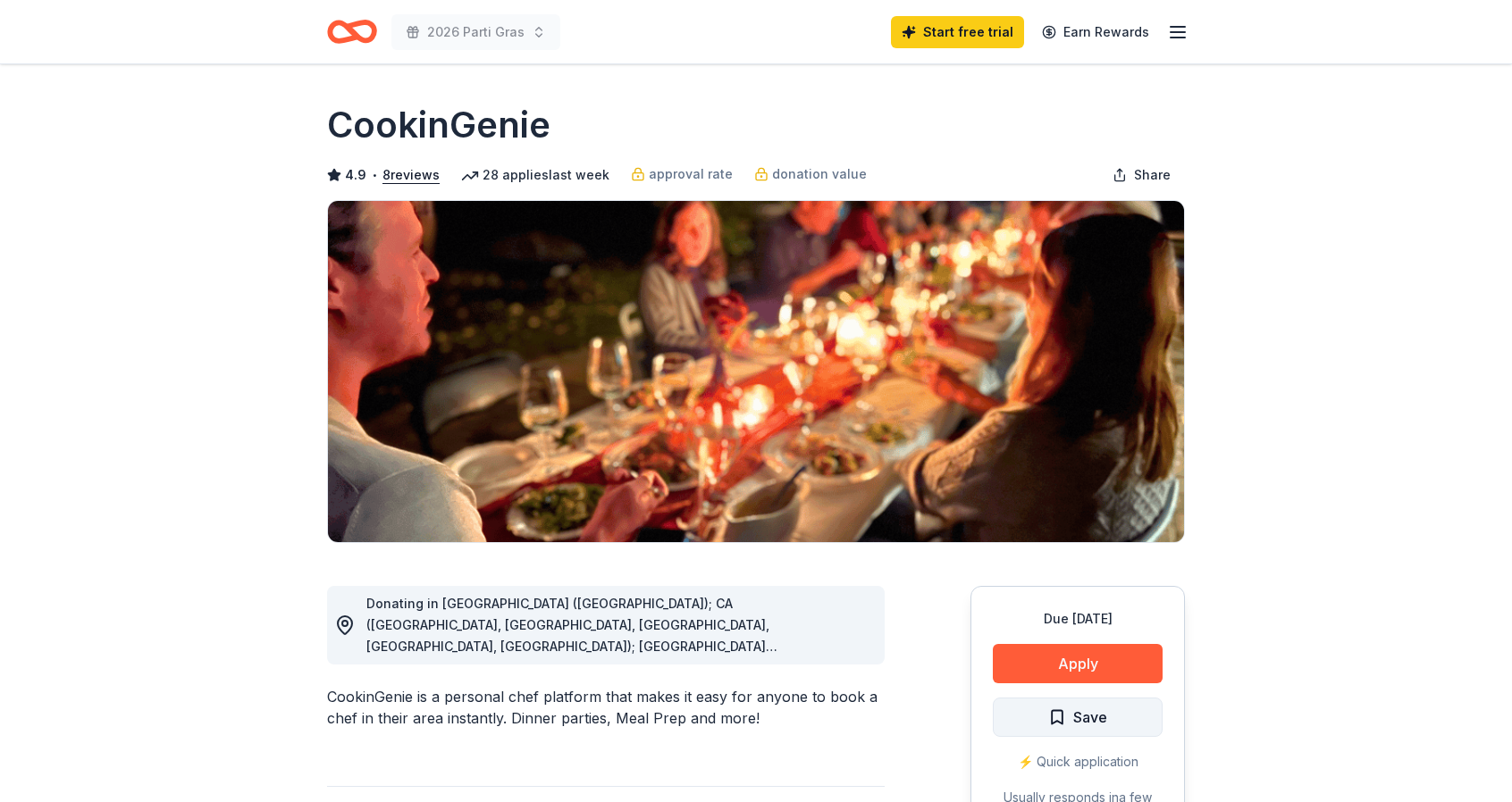
click at [1077, 718] on span "Save" at bounding box center [1091, 717] width 34 height 23
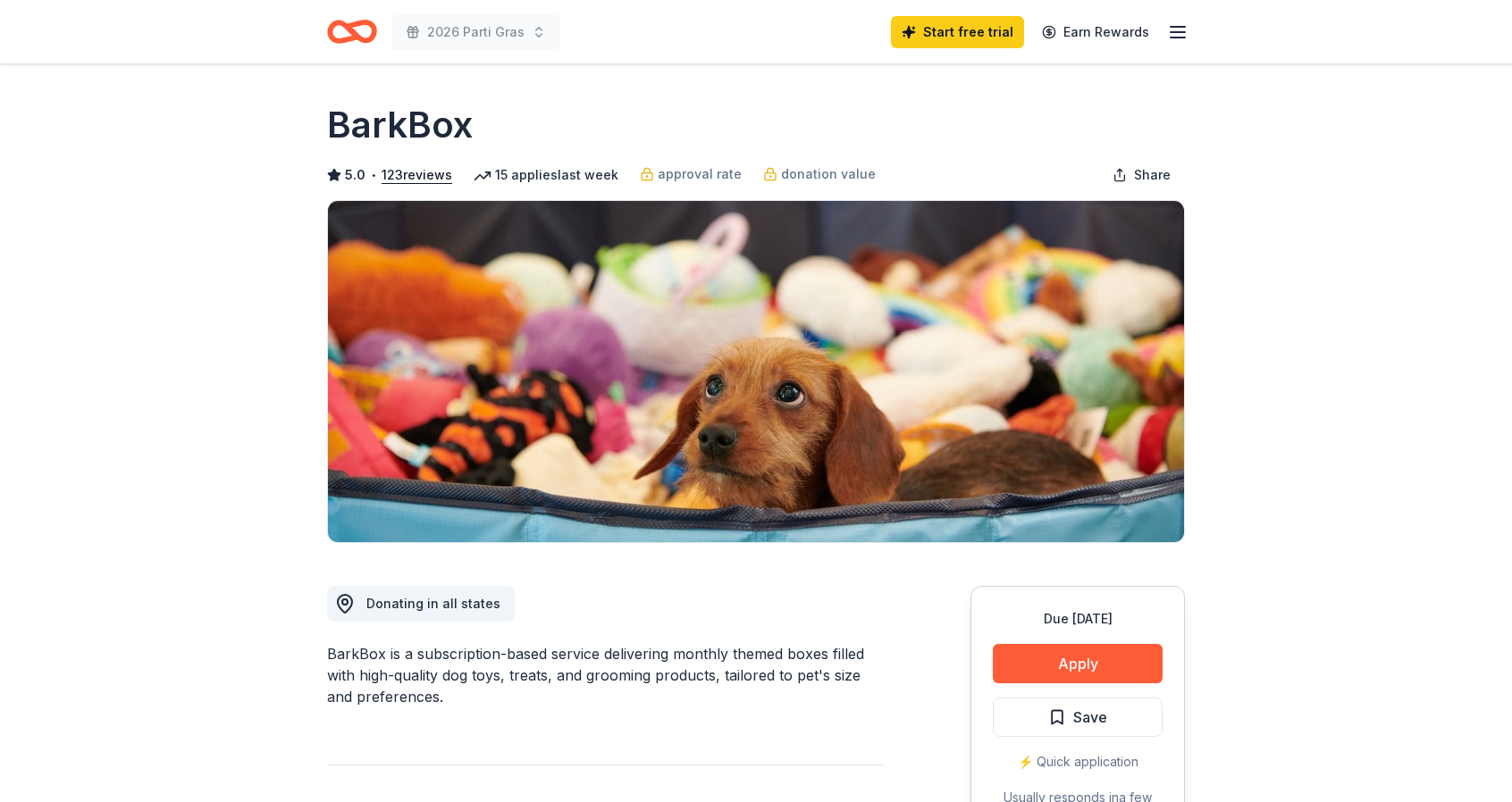
drag, startPoint x: 1094, startPoint y: 354, endPoint x: 1332, endPoint y: 286, distance: 247.5
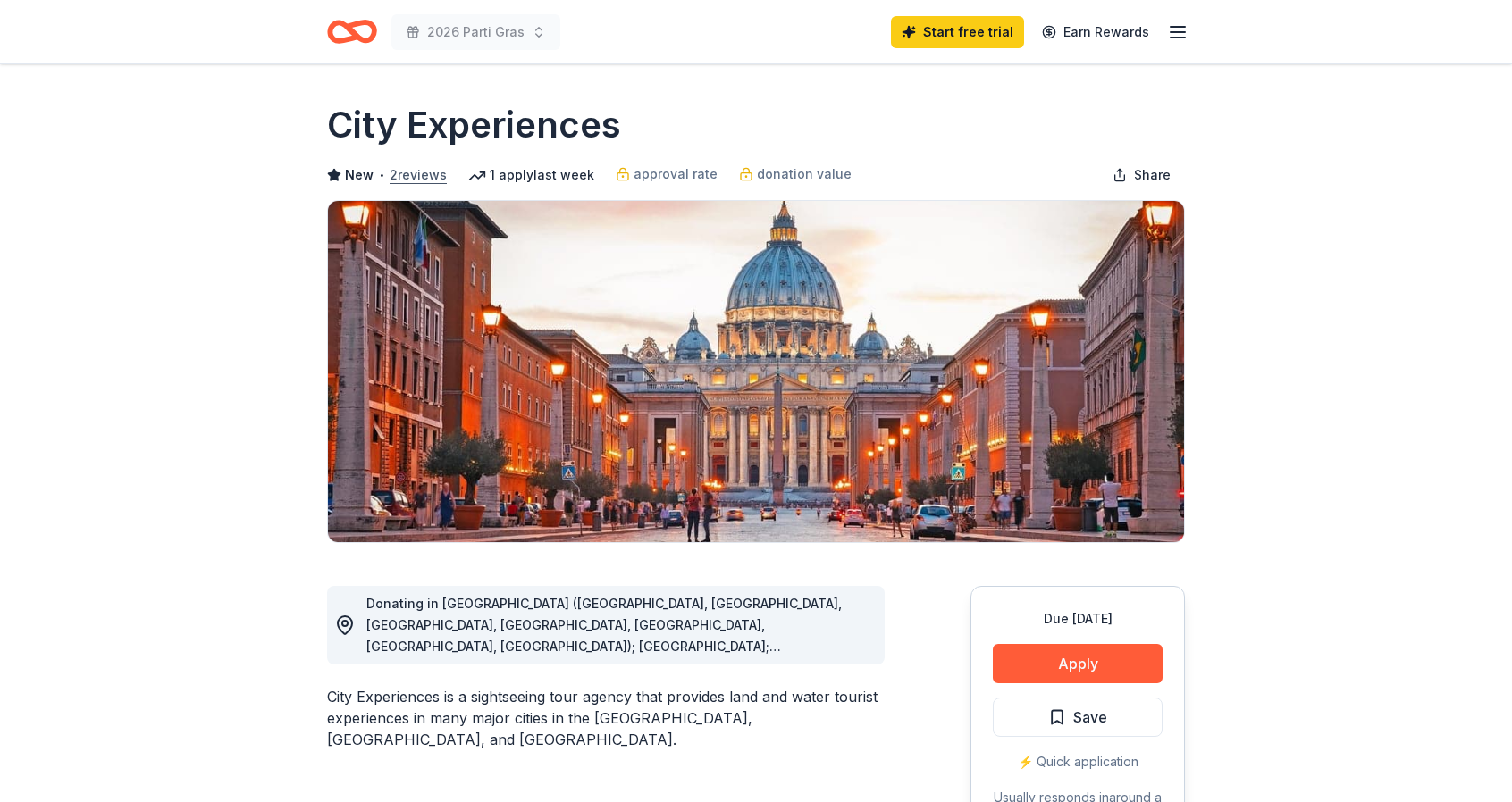
click at [411, 174] on button "2 reviews" at bounding box center [418, 175] width 57 height 22
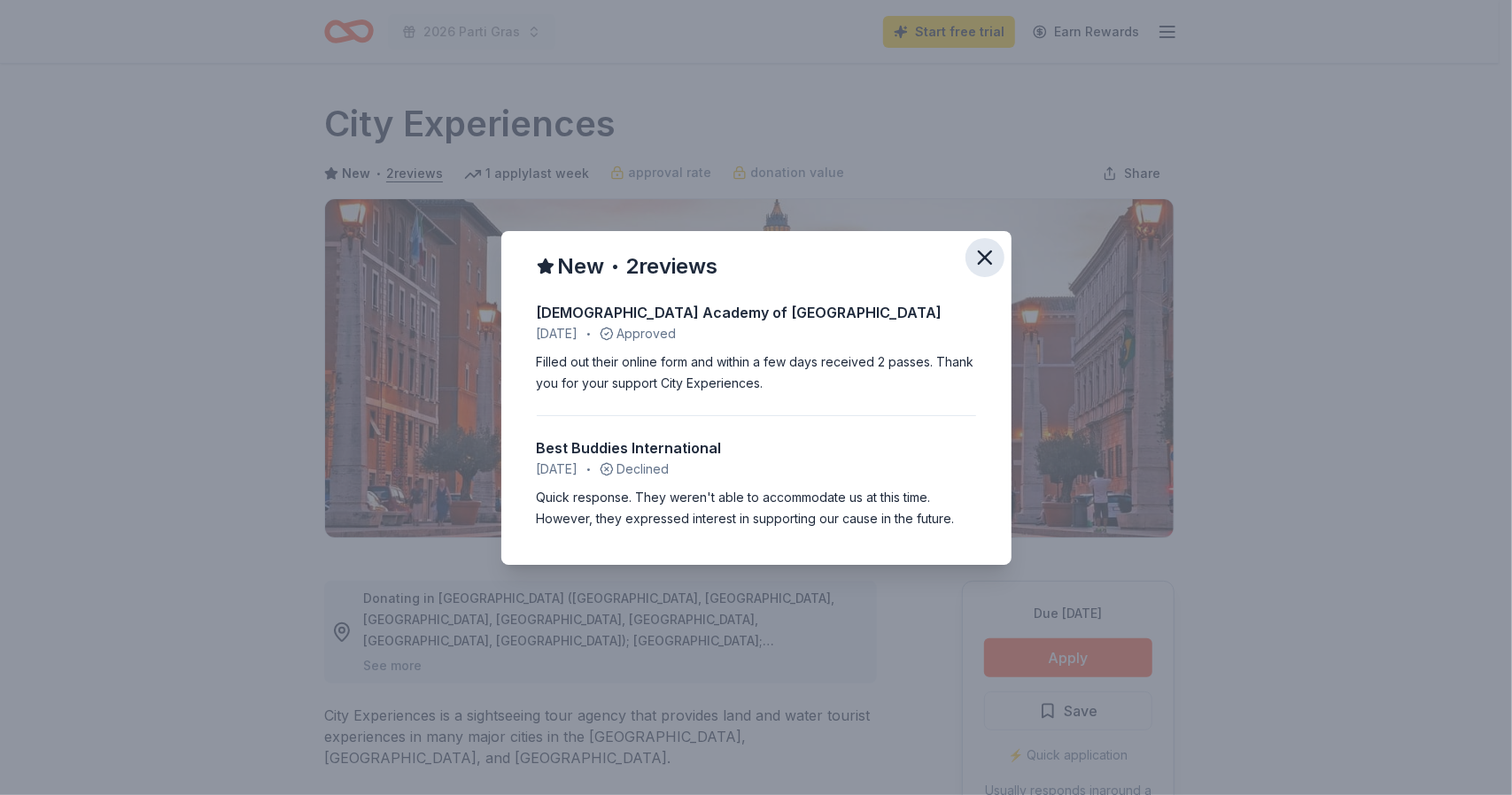
click at [986, 258] on icon "button" at bounding box center [984, 257] width 12 height 12
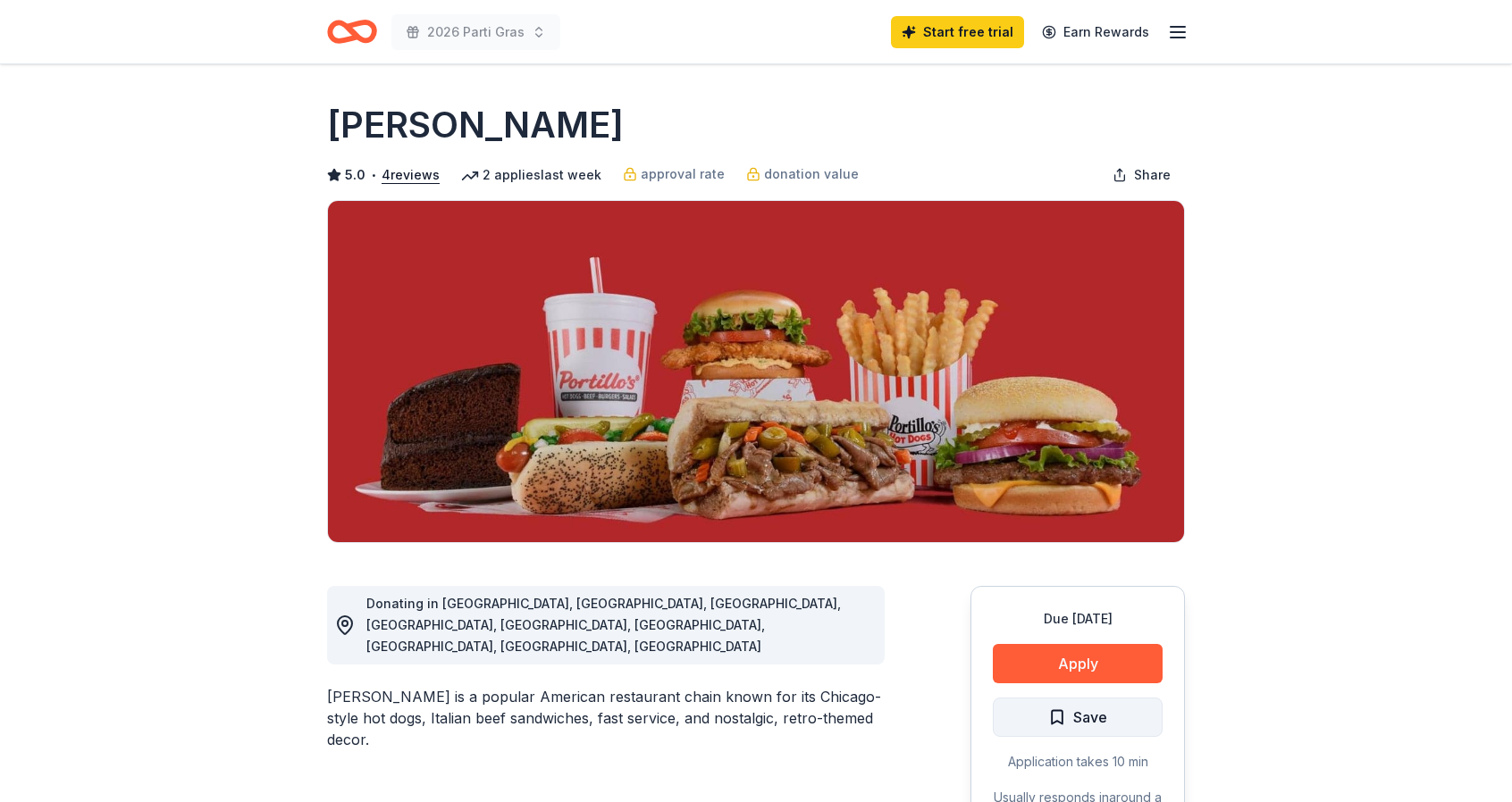
click at [1026, 716] on button "Save" at bounding box center [1078, 718] width 169 height 39
